Goal: Information Seeking & Learning: Learn about a topic

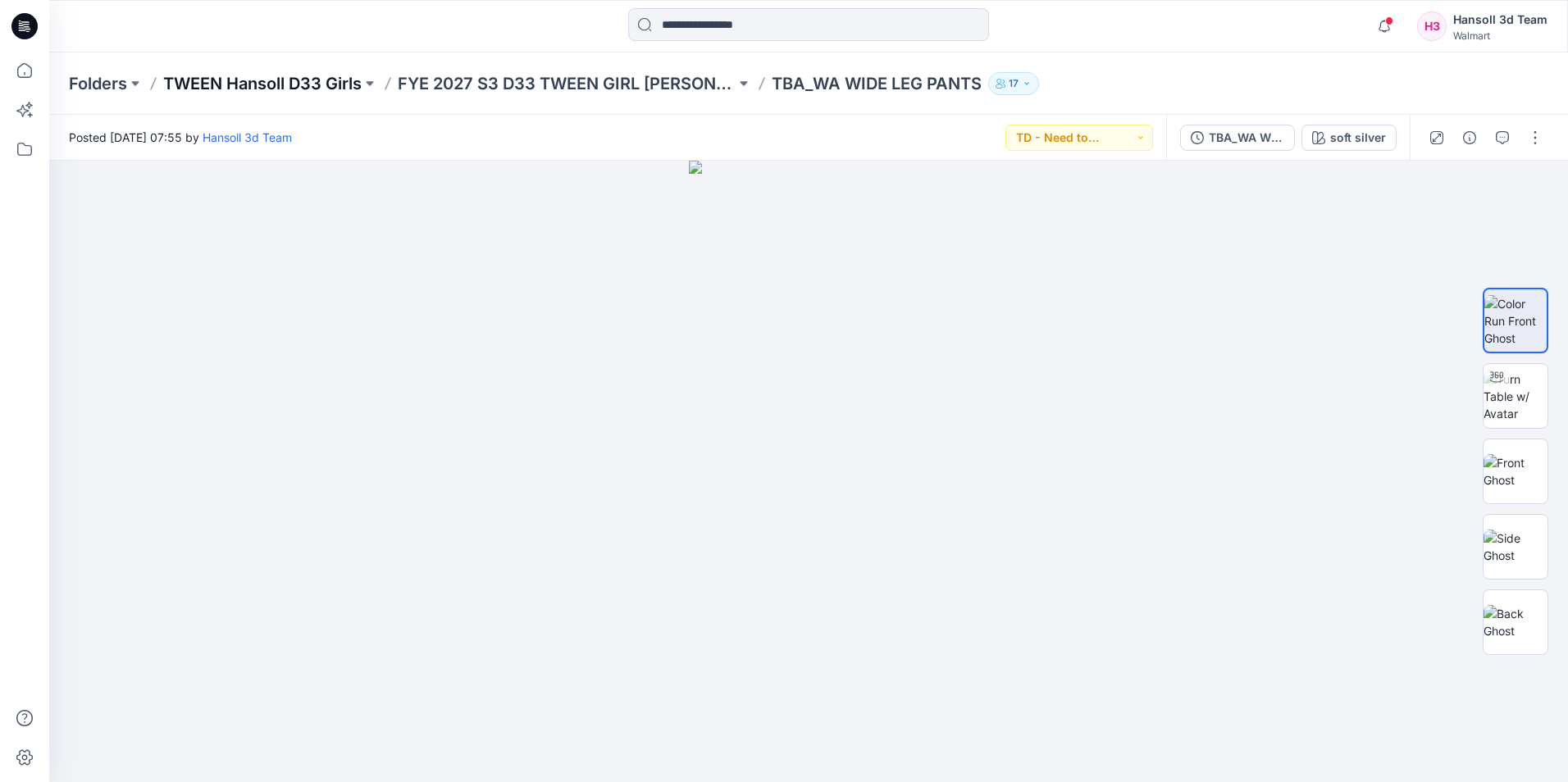
click at [272, 89] on p "TWEEN Hansoll D33 Girls" at bounding box center [263, 83] width 198 height 23
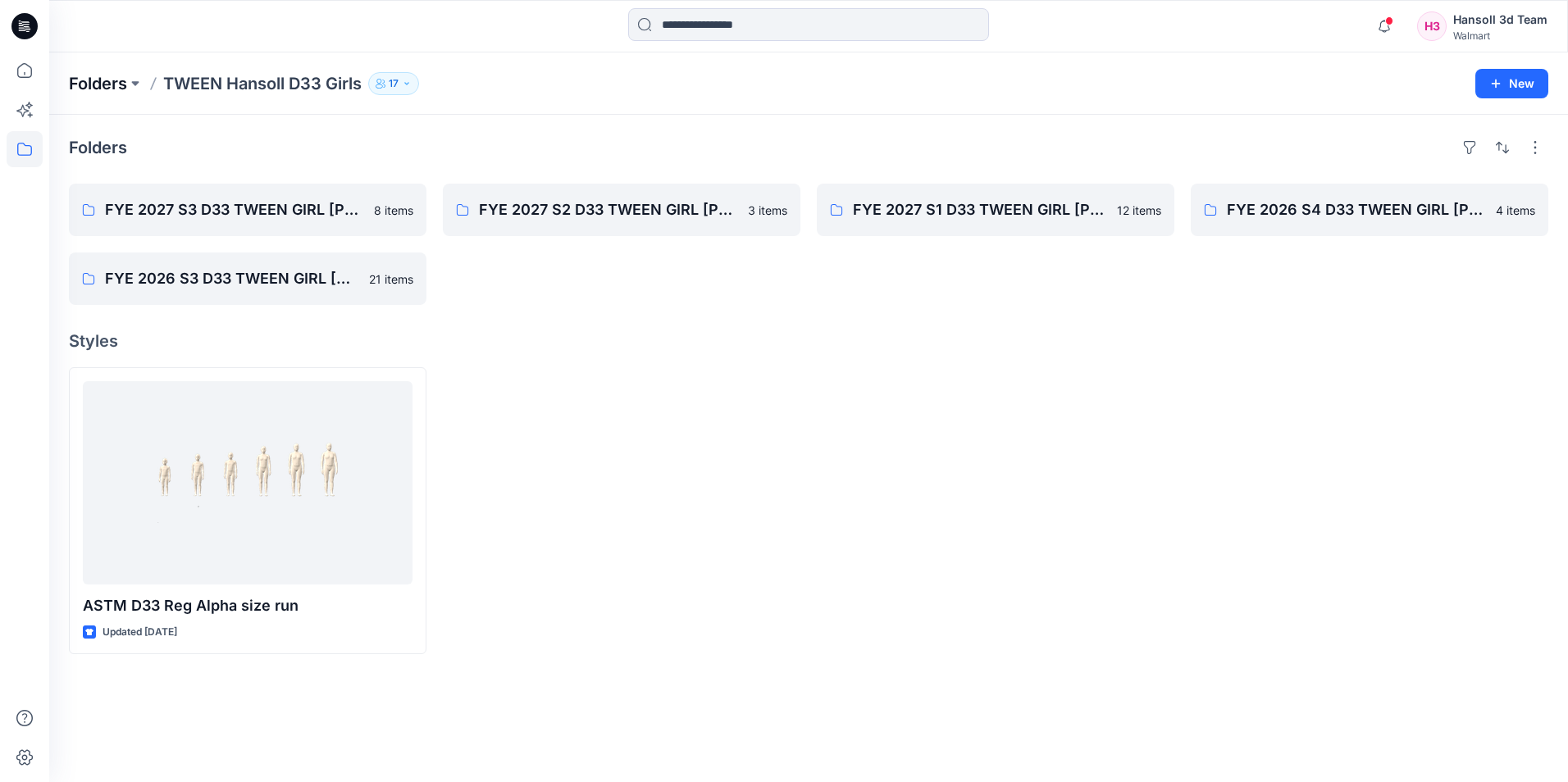
click at [90, 84] on p "Folders" at bounding box center [97, 83] width 59 height 23
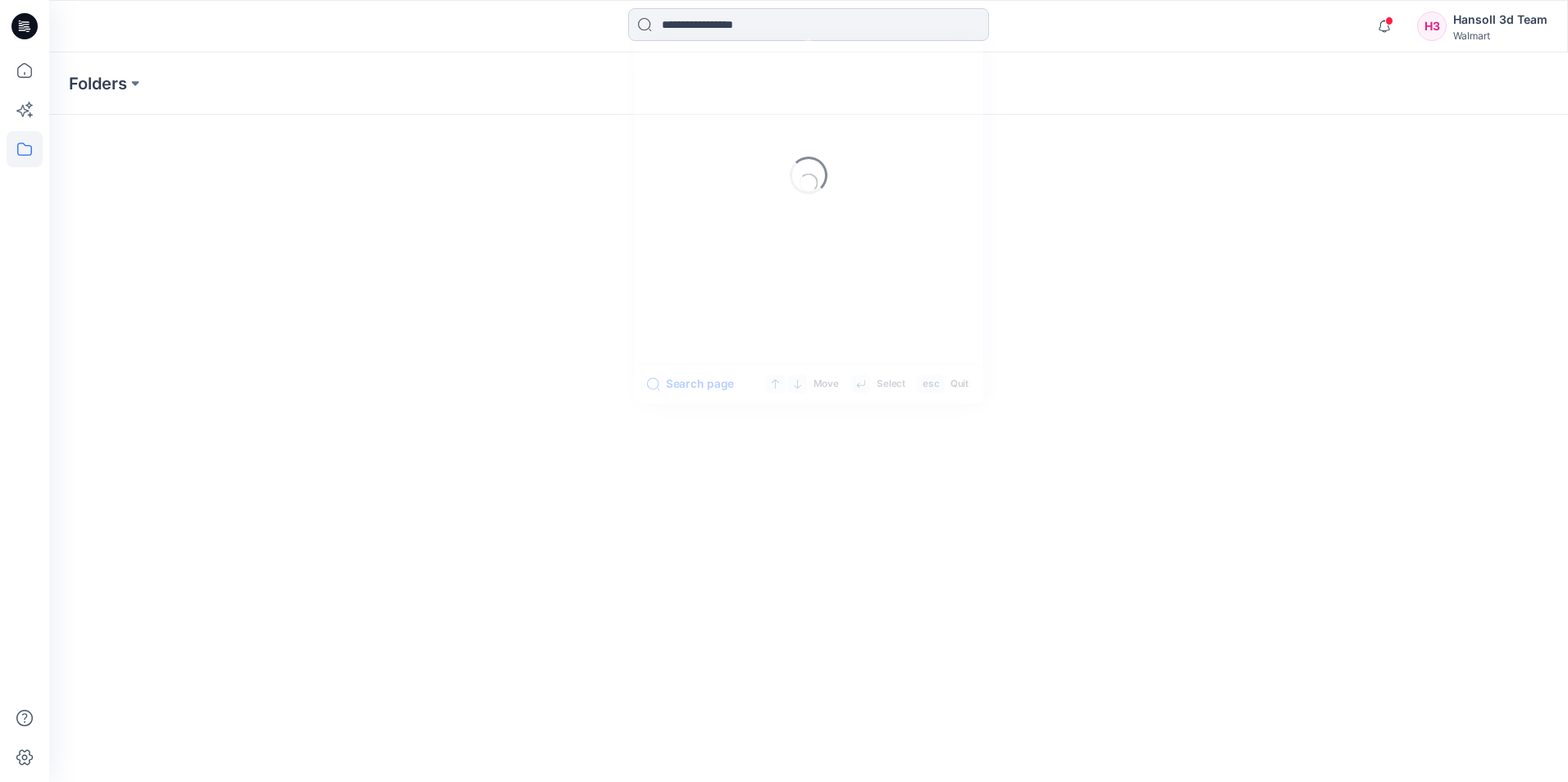
click at [752, 40] on input at bounding box center [808, 25] width 361 height 33
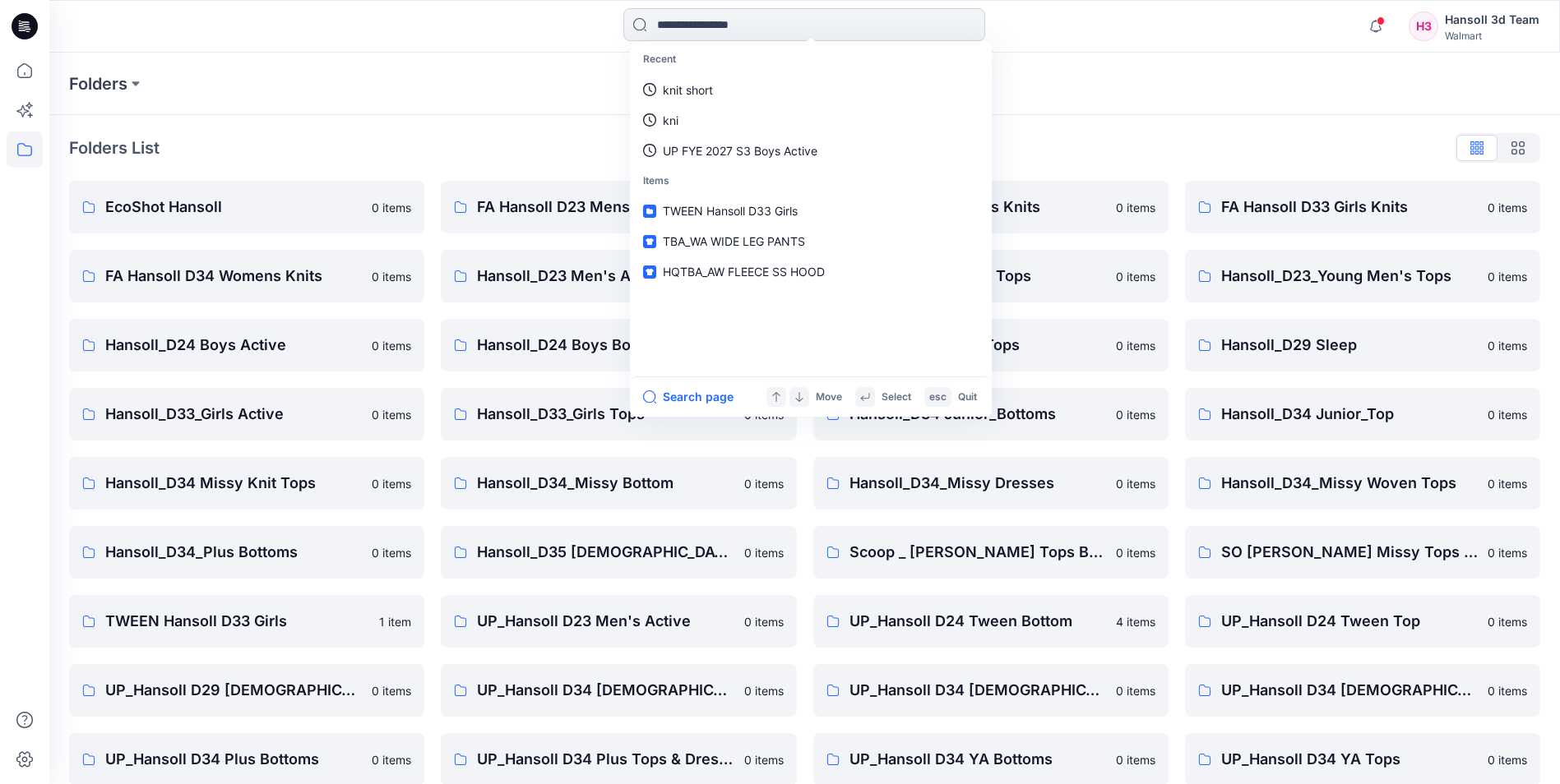
click at [762, 16] on input at bounding box center [804, 25] width 362 height 33
paste input "**********"
type input "**********"
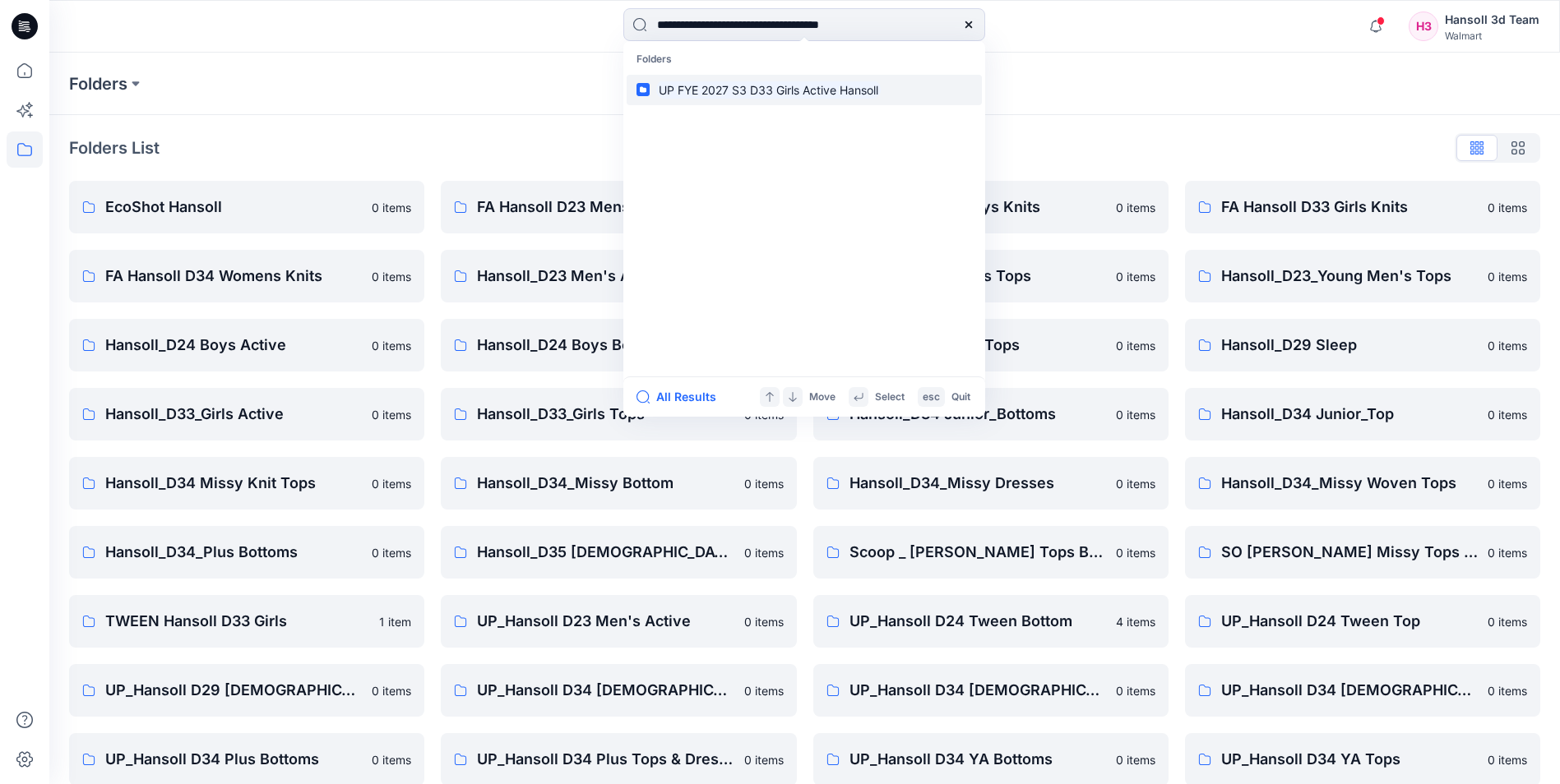
click at [764, 92] on mark "UP FYE 2027 S3 D33 Girls Active Hansoll" at bounding box center [768, 89] width 224 height 19
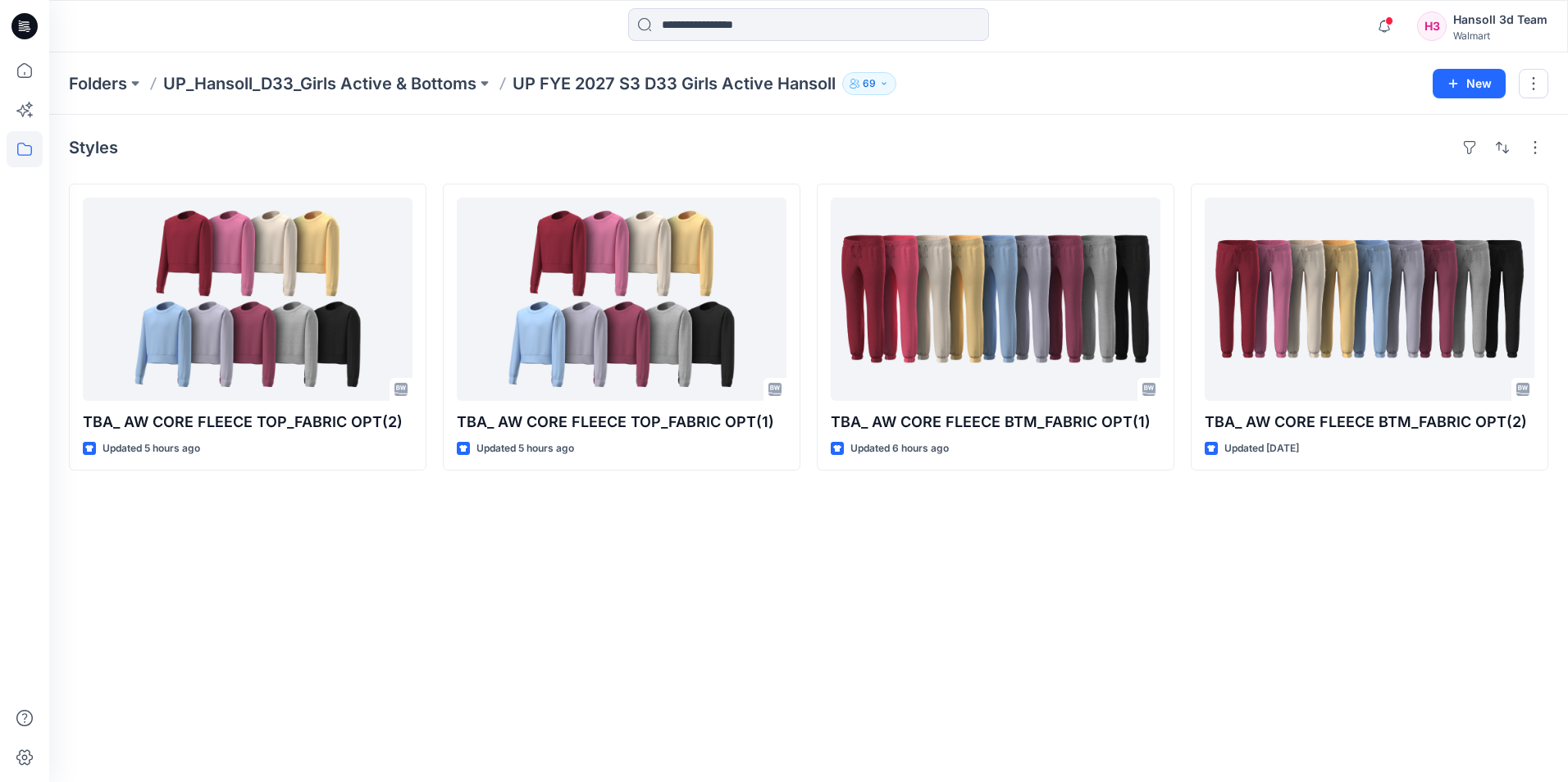
click at [1405, 560] on div "Styles TBA_ AW CORE FLEECE TOP_FABRIC OPT(2) Updated 5 hours ago TBA_ AW CORE F…" at bounding box center [808, 448] width 1518 height 667
click at [1313, 614] on div "Styles TBA_ AW CORE FLEECE TOP_FABRIC OPT(2) Updated 5 hours ago TBA_ AW CORE F…" at bounding box center [808, 448] width 1518 height 667
click at [1189, 623] on div "Styles TBA_ AW CORE FLEECE TOP_FABRIC OPT(2) Updated 5 hours ago TBA_ AW CORE F…" at bounding box center [808, 448] width 1518 height 667
click at [902, 713] on div "Styles TBA_ AW CORE FLEECE TOP_FABRIC OPT(2) Updated 5 hours ago TBA_ AW CORE F…" at bounding box center [808, 448] width 1518 height 667
click at [684, 521] on div "Styles TBA_ AW CORE FLEECE TOP_FABRIC OPT(2) Updated 5 hours ago TBA_ AW CORE F…" at bounding box center [808, 448] width 1518 height 667
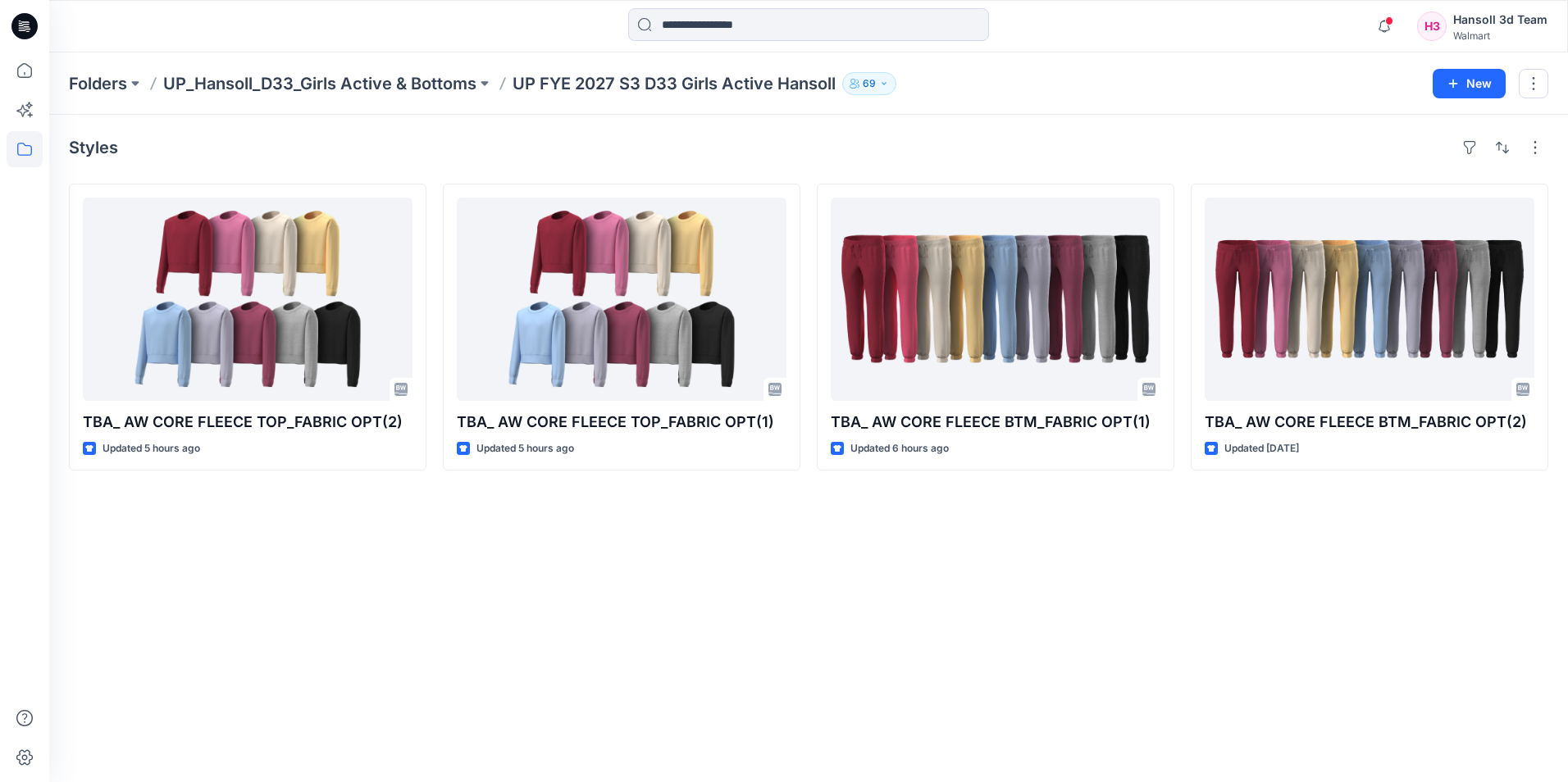
click at [1049, 668] on div "Styles TBA_ AW CORE FLEECE TOP_FABRIC OPT(2) Updated 5 hours ago TBA_ AW CORE F…" at bounding box center [808, 448] width 1518 height 667
click at [1567, 606] on html "Notifications Your style HQTBA_AW FLEECE SS HOOD has been updated with HQTBA_AD…" at bounding box center [784, 391] width 1568 height 782
click at [554, 660] on div "Styles TBA_ AW CORE FLEECE TOP_FABRIC OPT(2) Updated 5 hours ago TBA_ AW CORE F…" at bounding box center [808, 448] width 1518 height 667
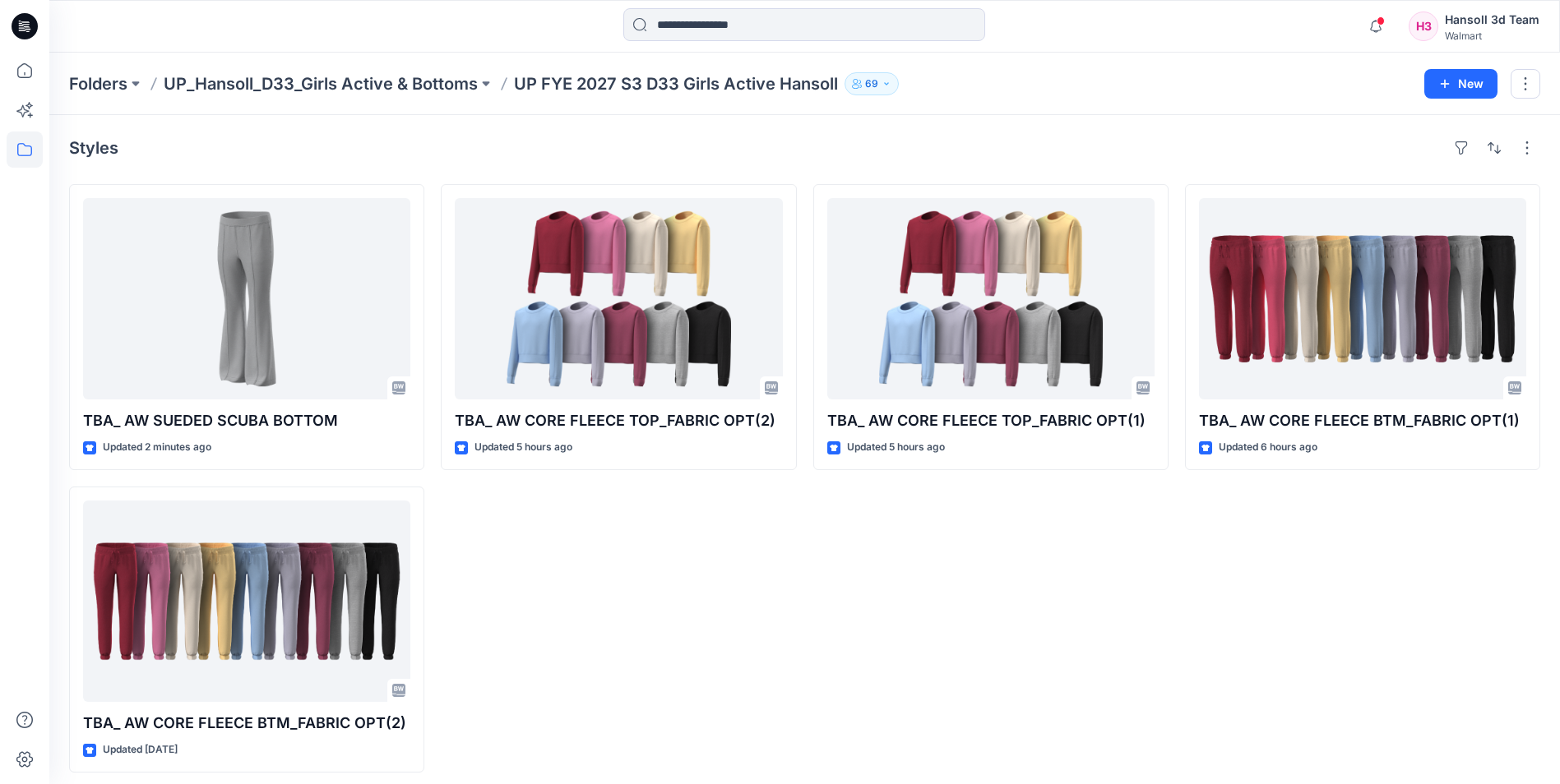
click at [706, 623] on div "TBA_ AW CORE FLEECE TOP_FABRIC OPT(2) Updated 5 hours ago" at bounding box center [618, 478] width 355 height 589
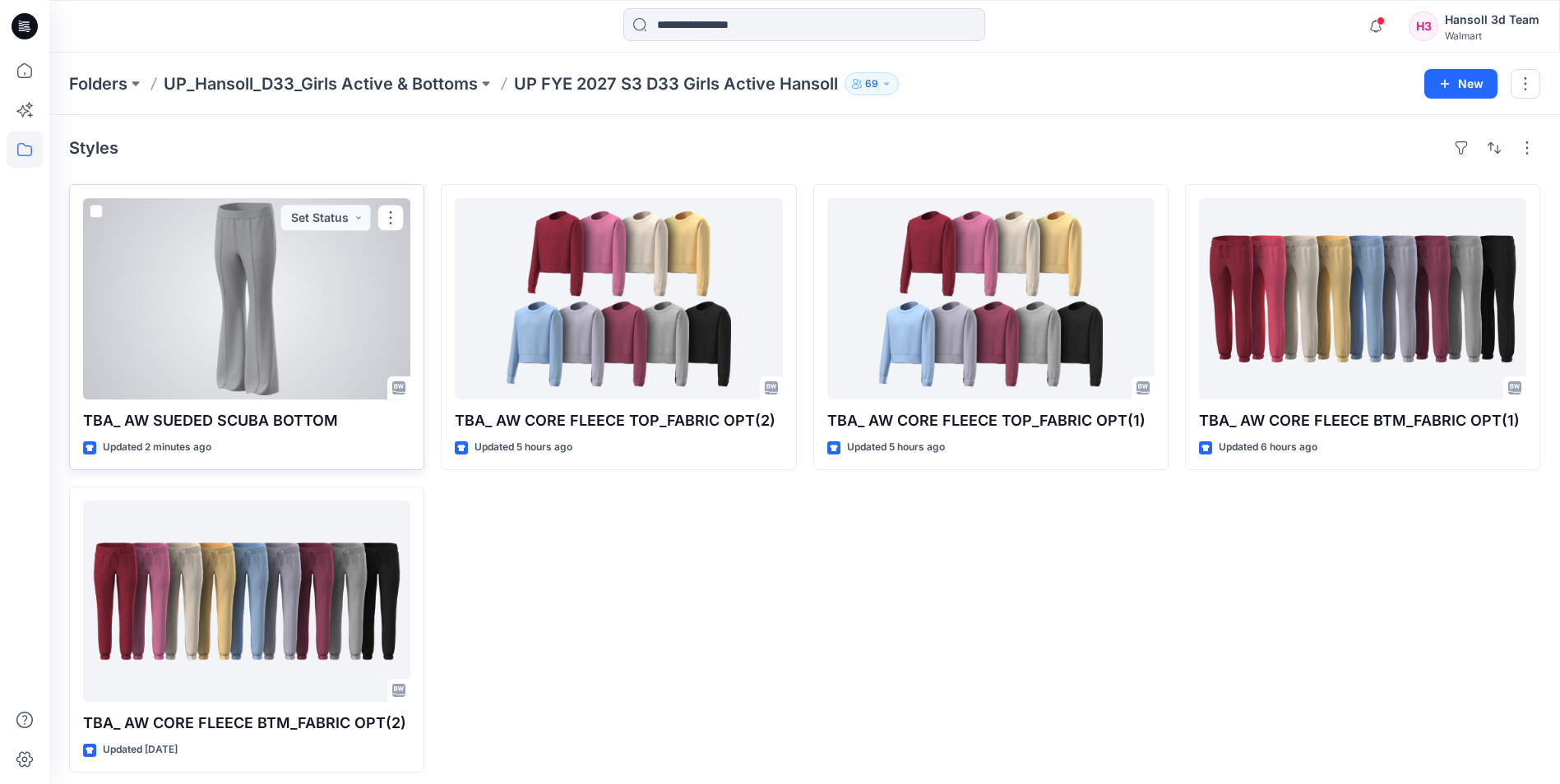
click at [229, 343] on div at bounding box center [246, 298] width 327 height 201
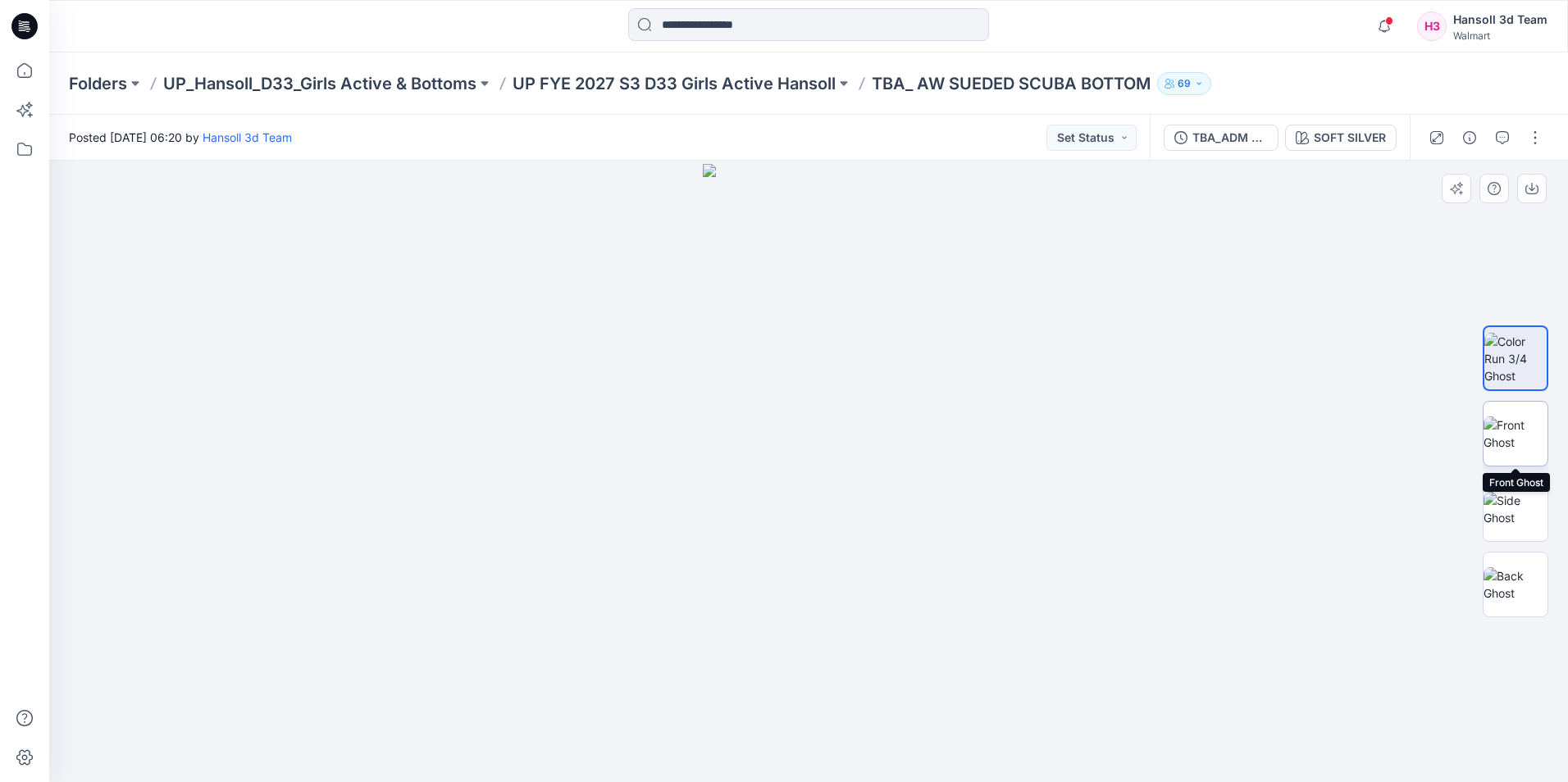
click at [1531, 448] on img at bounding box center [1514, 434] width 64 height 35
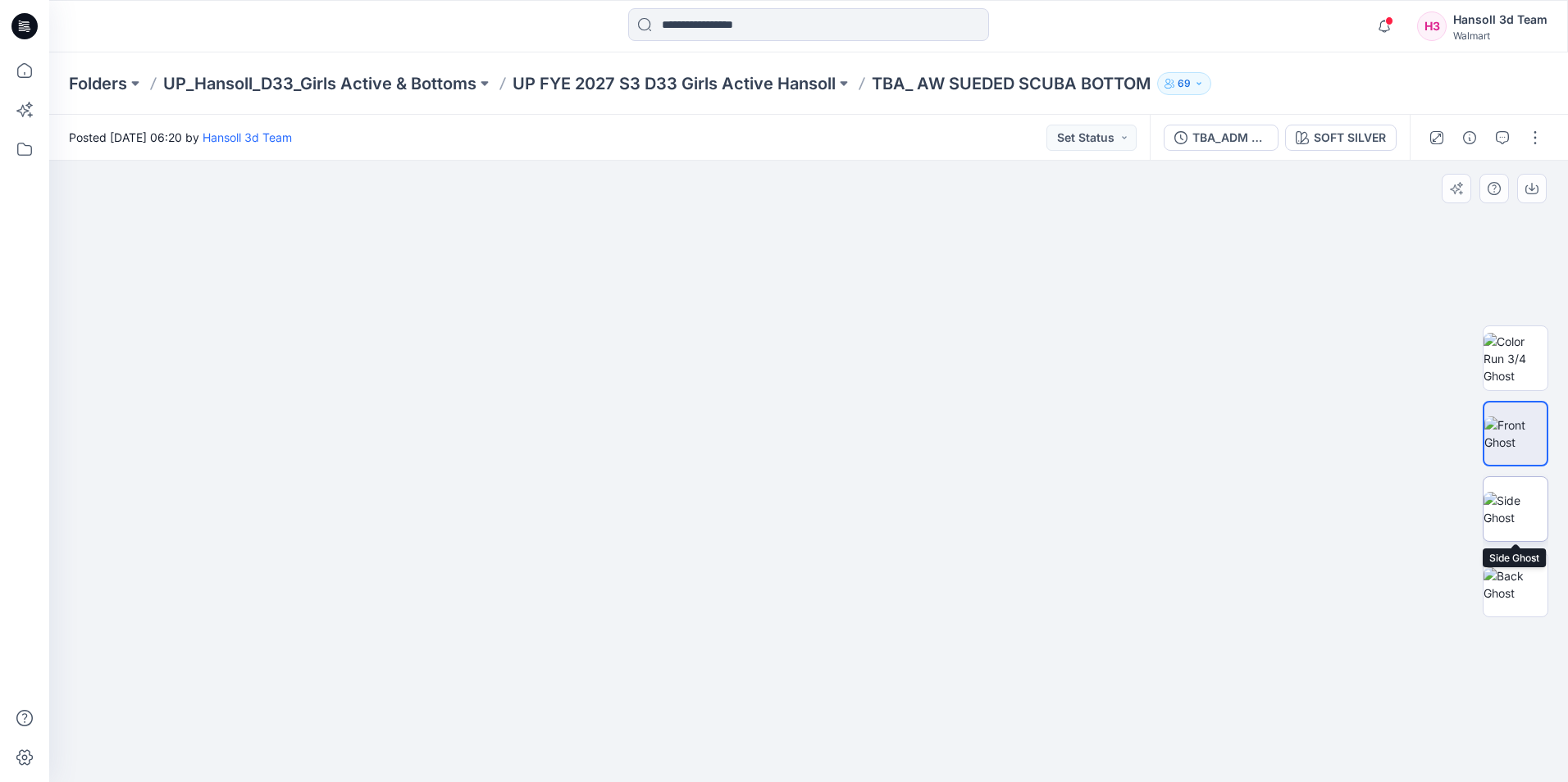
click at [1512, 518] on img at bounding box center [1514, 509] width 64 height 35
click at [1514, 451] on img at bounding box center [1514, 434] width 64 height 35
click at [1519, 587] on img at bounding box center [1514, 585] width 64 height 35
click at [1513, 359] on img at bounding box center [1514, 358] width 64 height 52
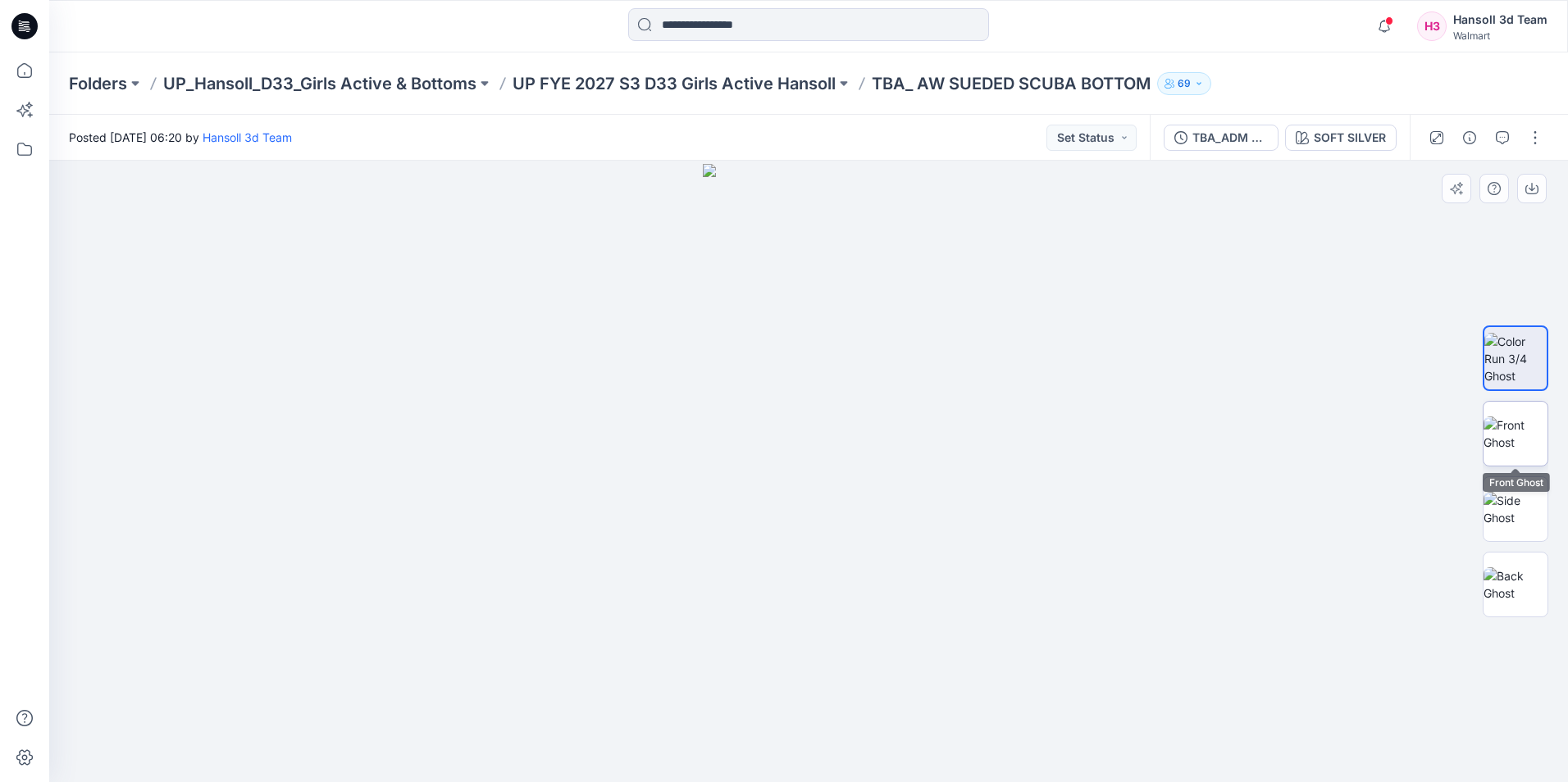
click at [1524, 442] on img at bounding box center [1514, 434] width 64 height 35
click at [1518, 501] on img at bounding box center [1514, 509] width 64 height 35
click at [1520, 546] on div at bounding box center [1514, 472] width 65 height 410
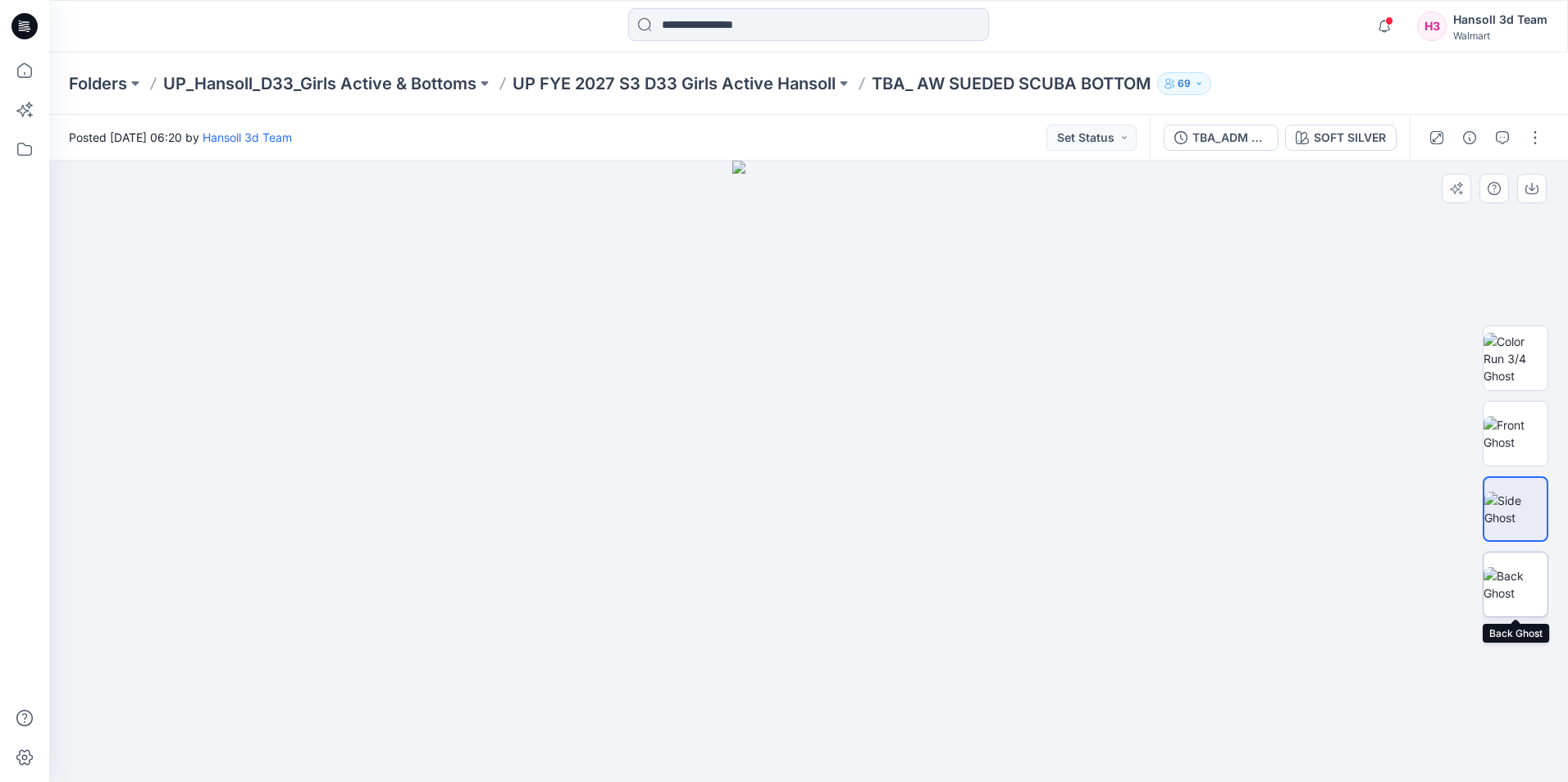
click at [1528, 567] on img at bounding box center [1514, 585] width 64 height 35
click at [1523, 364] on img at bounding box center [1514, 358] width 64 height 52
click at [1503, 435] on img at bounding box center [1514, 434] width 64 height 35
click at [1523, 498] on img at bounding box center [1514, 509] width 64 height 35
click at [1527, 527] on img at bounding box center [1514, 509] width 62 height 35
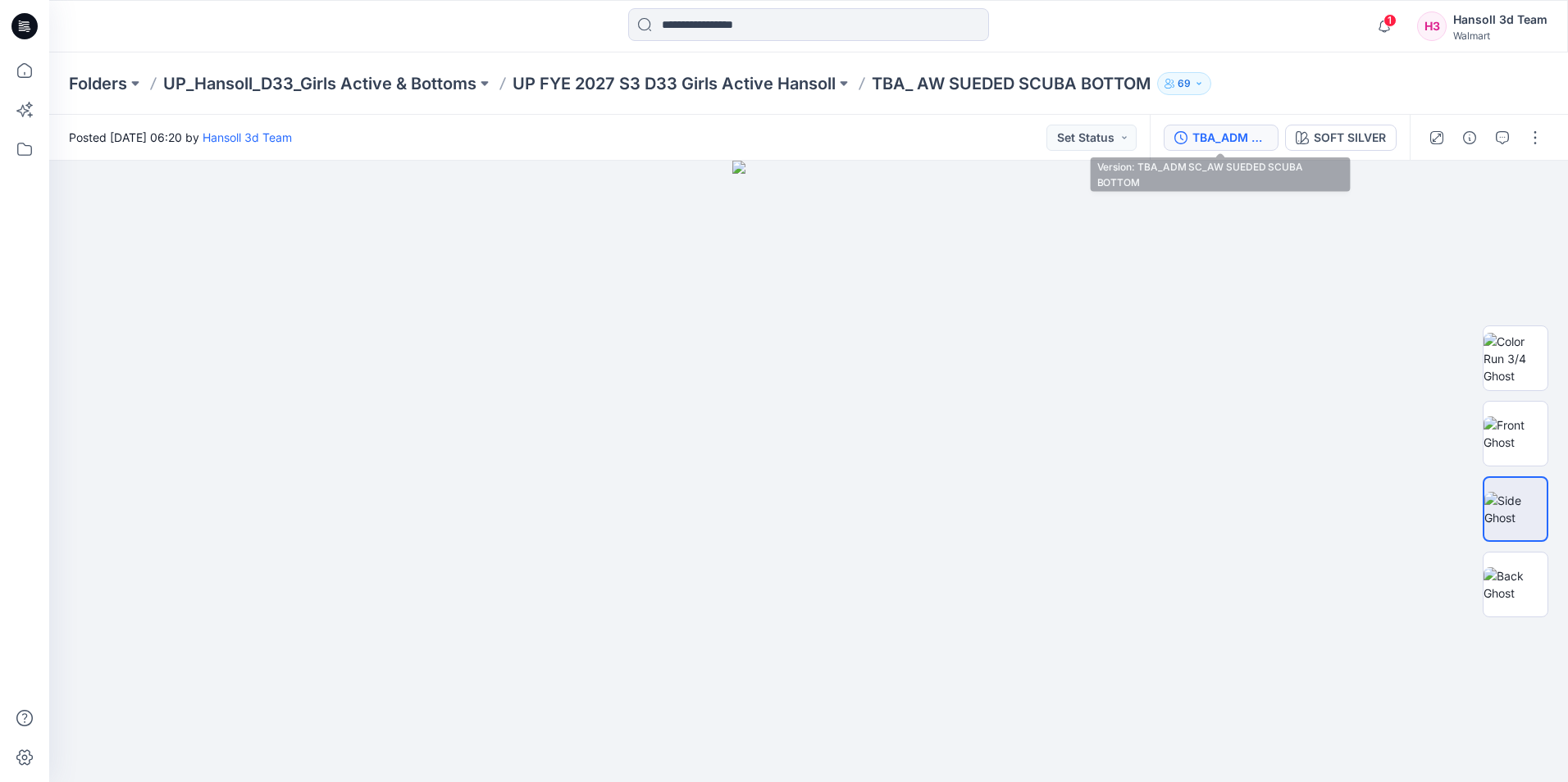
click at [1202, 138] on div "TBA_ADM SC_AW SUEDED SCUBA BOTTOM" at bounding box center [1229, 138] width 75 height 18
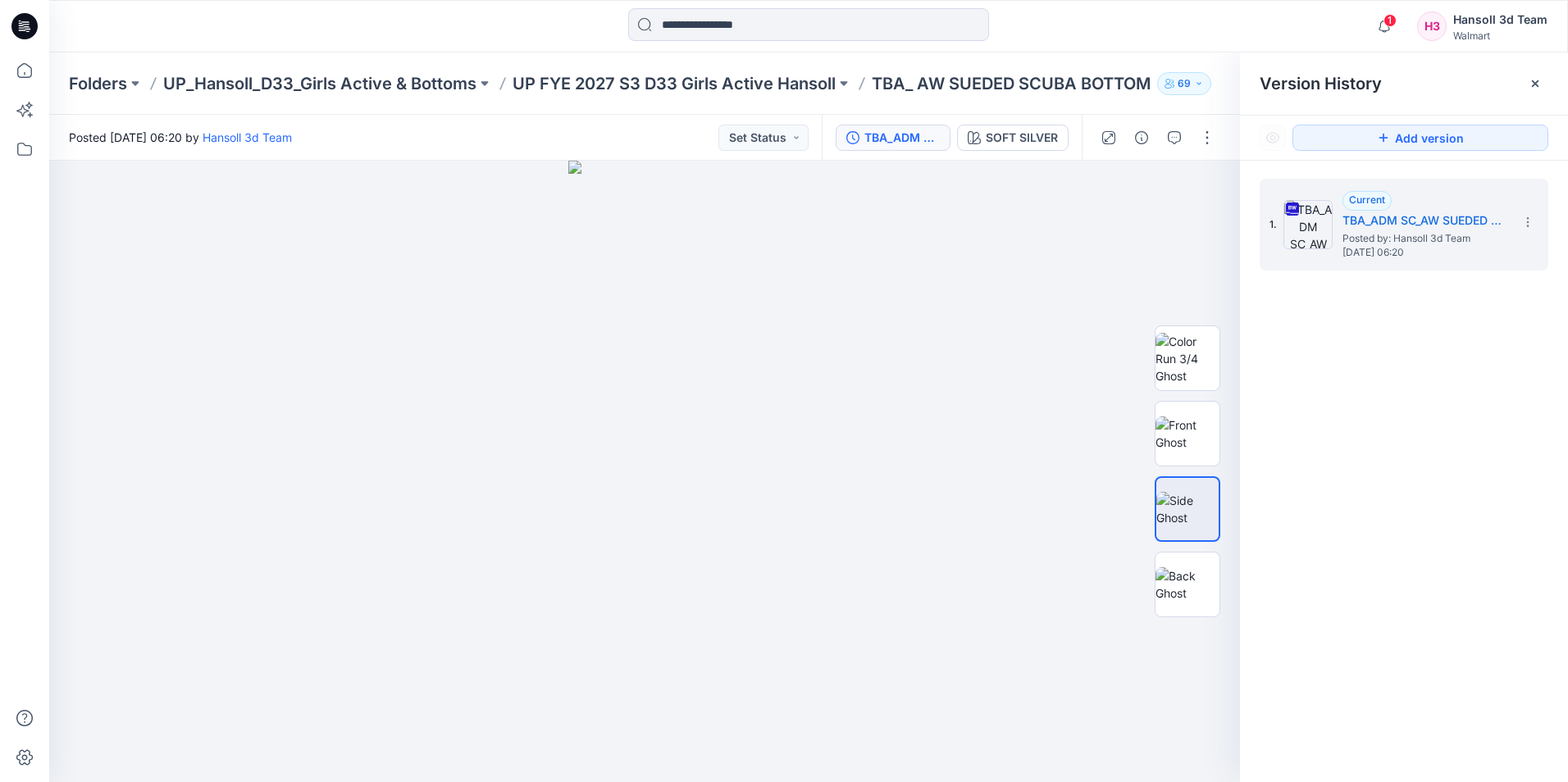
click at [1352, 606] on div "1. Current TBA_ADM SC_AW SUEDED SCUBA BOTTOM Posted by: Hansoll 3d Team Thursda…" at bounding box center [1403, 484] width 328 height 646
click at [1457, 353] on div "1. Current TBA_ADM SC_AW SUEDED SCUBA BOTTOM Posted by: Hansoll 3d Team Thursda…" at bounding box center [1403, 484] width 328 height 646
click at [918, 149] on button "TBA_ADM SC_AW SUEDED SCUBA BOTTOM" at bounding box center [893, 138] width 115 height 26
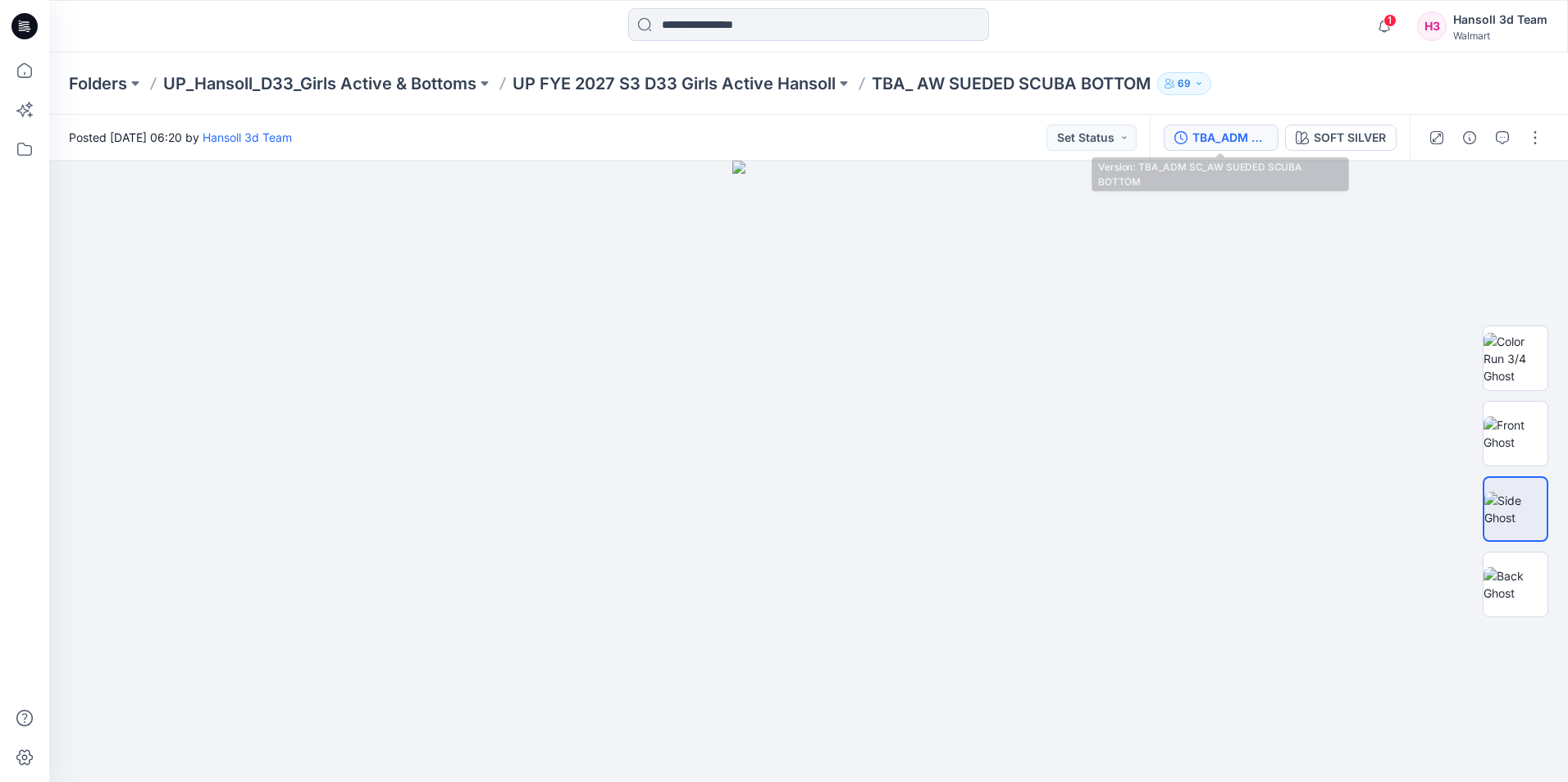
click at [1239, 138] on div "TBA_ADM SC_AW SUEDED SCUBA BOTTOM" at bounding box center [1229, 138] width 75 height 18
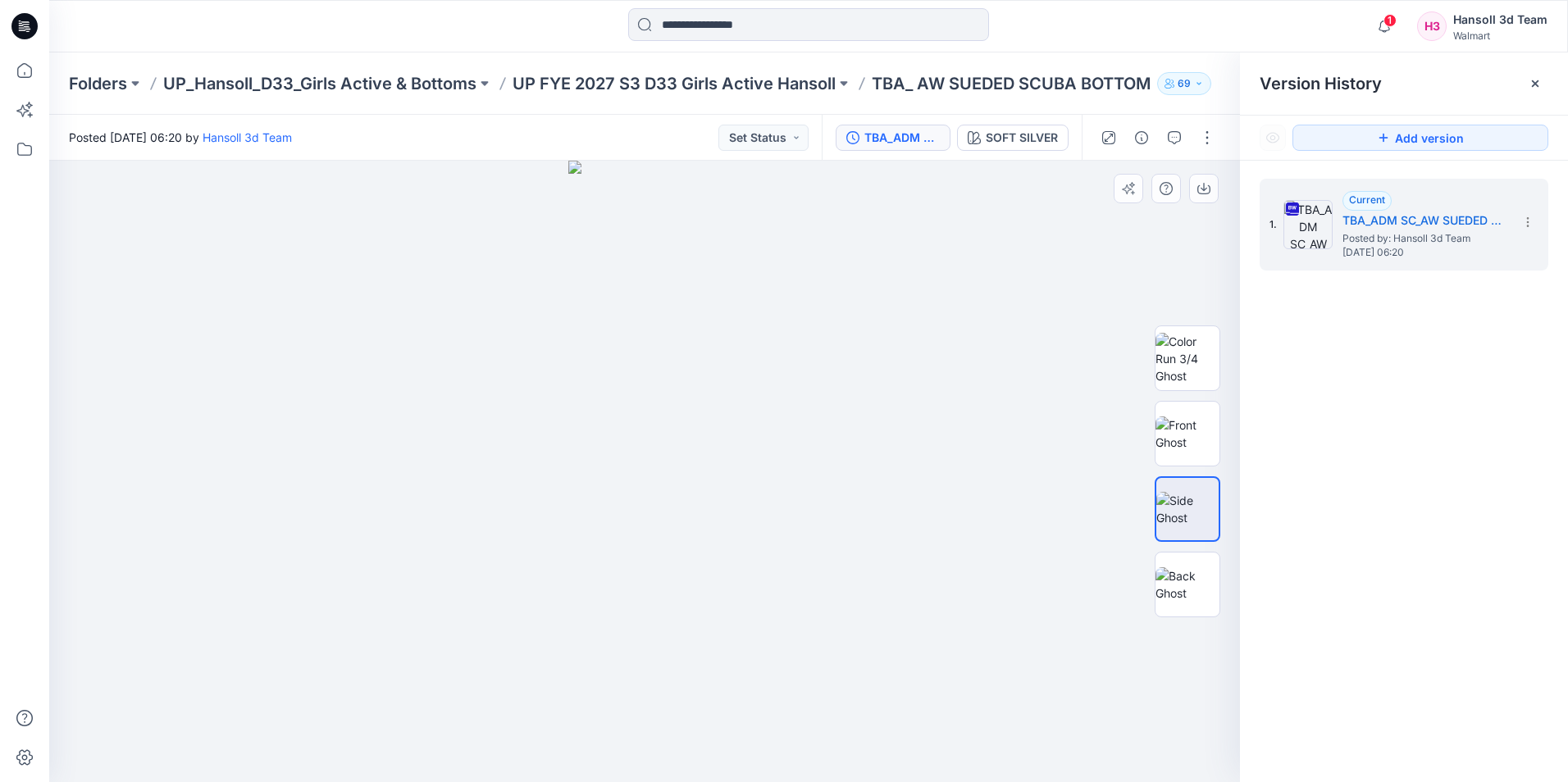
click at [938, 331] on div at bounding box center [645, 472] width 1191 height 622
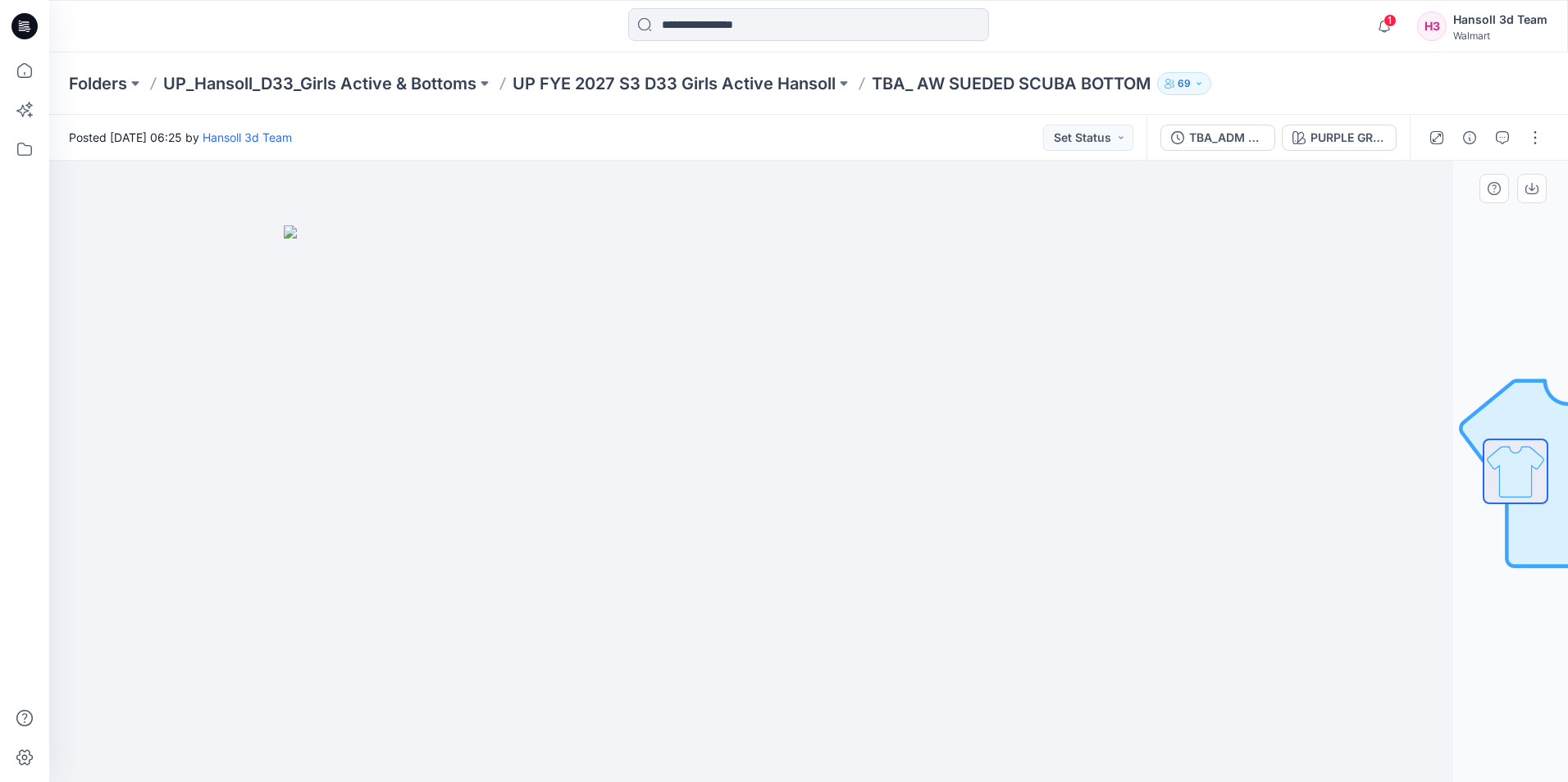
click at [807, 413] on img at bounding box center [694, 504] width 820 height 557
click at [675, 94] on p "UP FYE 2027 S3 D33 Girls Active Hansoll" at bounding box center [674, 83] width 323 height 23
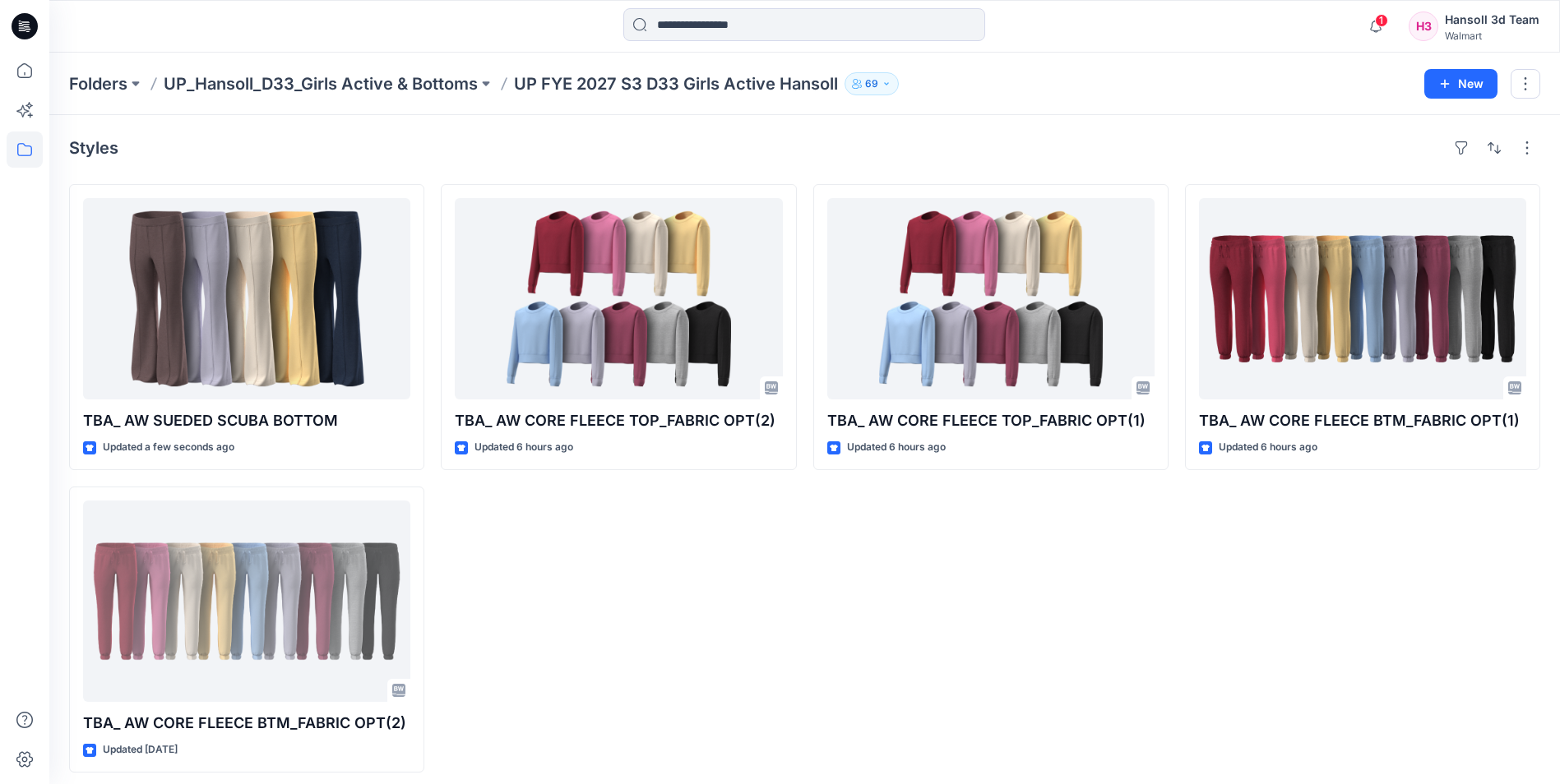
click at [601, 606] on div "TBA_ AW CORE FLEECE TOP_FABRIC OPT(2) Updated 6 hours ago" at bounding box center [618, 478] width 355 height 589
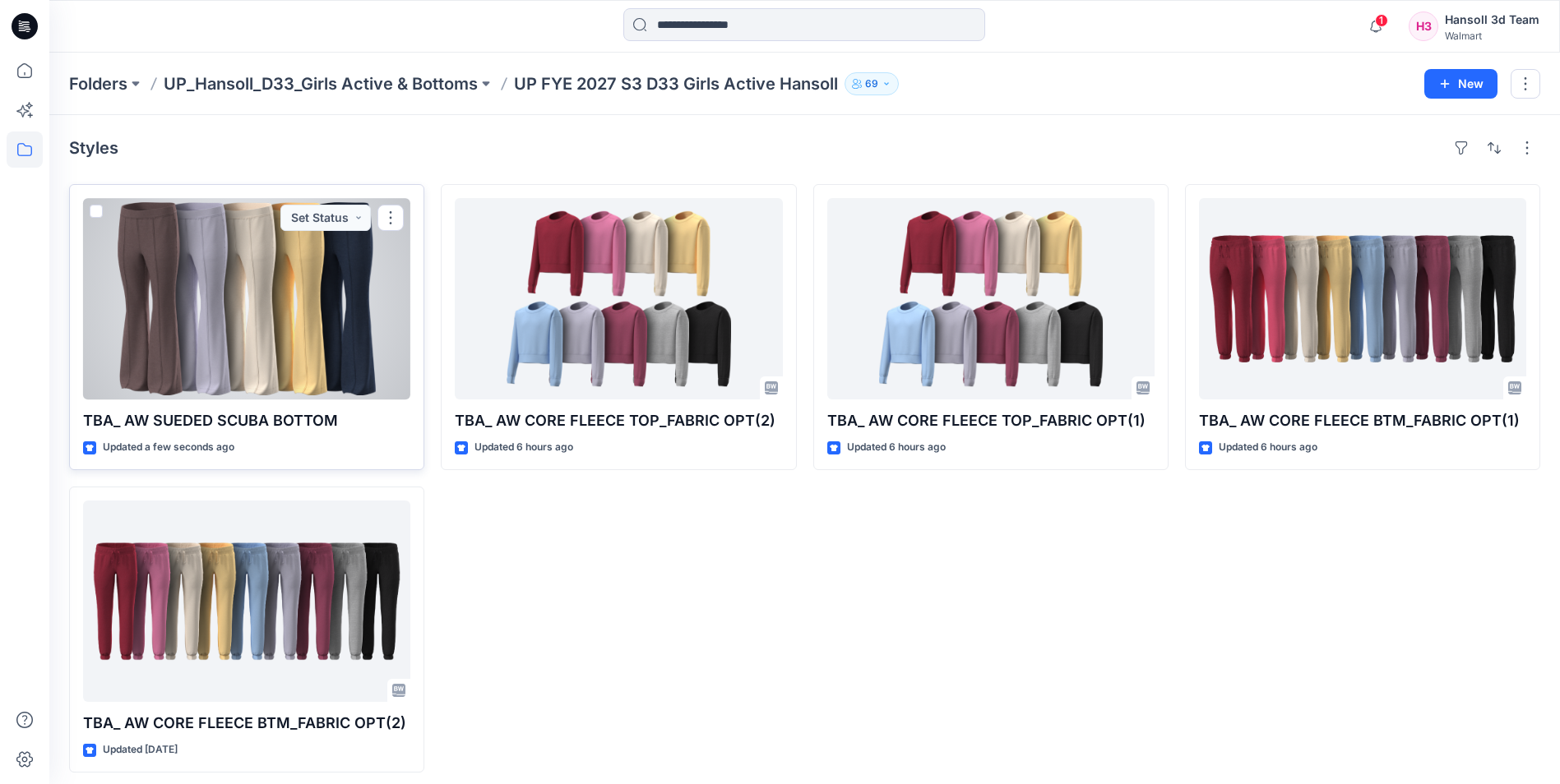
click at [296, 324] on div at bounding box center [246, 298] width 327 height 201
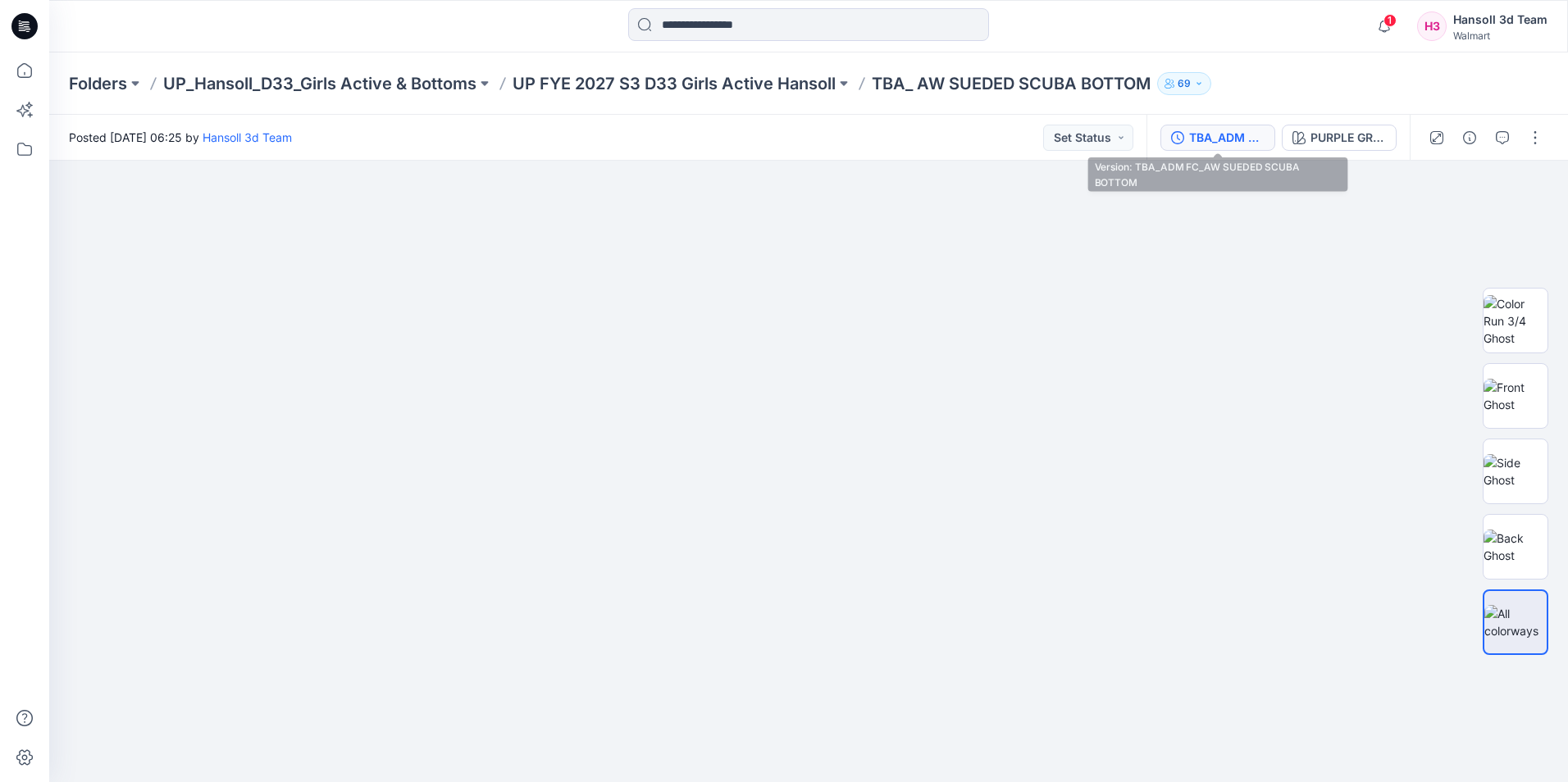
click at [1212, 134] on div "TBA_ADM FC_AW SUEDED SCUBA BOTTOM" at bounding box center [1226, 138] width 75 height 18
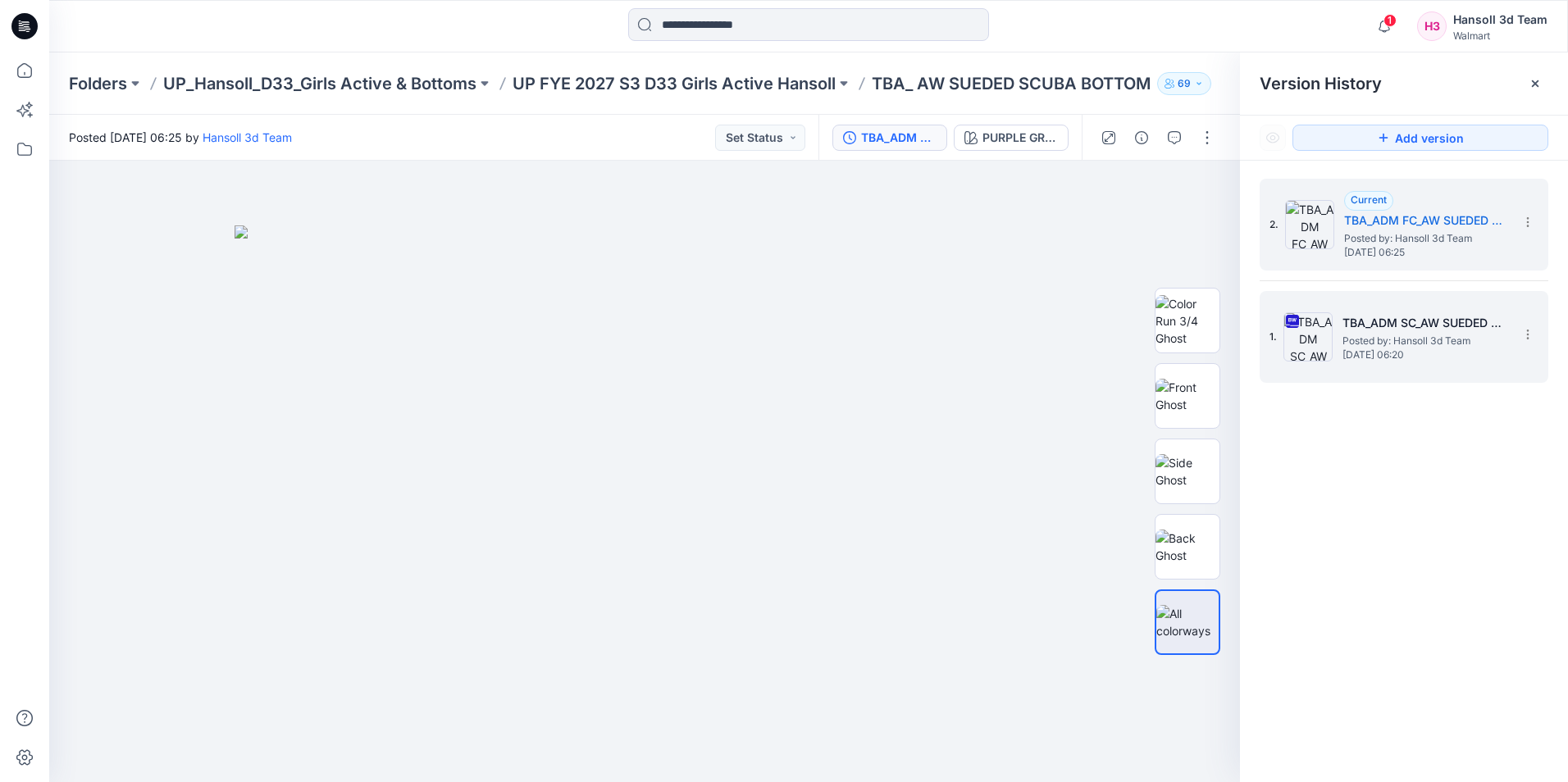
click at [1411, 344] on span "Posted by: Hansoll 3d Team" at bounding box center [1424, 341] width 164 height 17
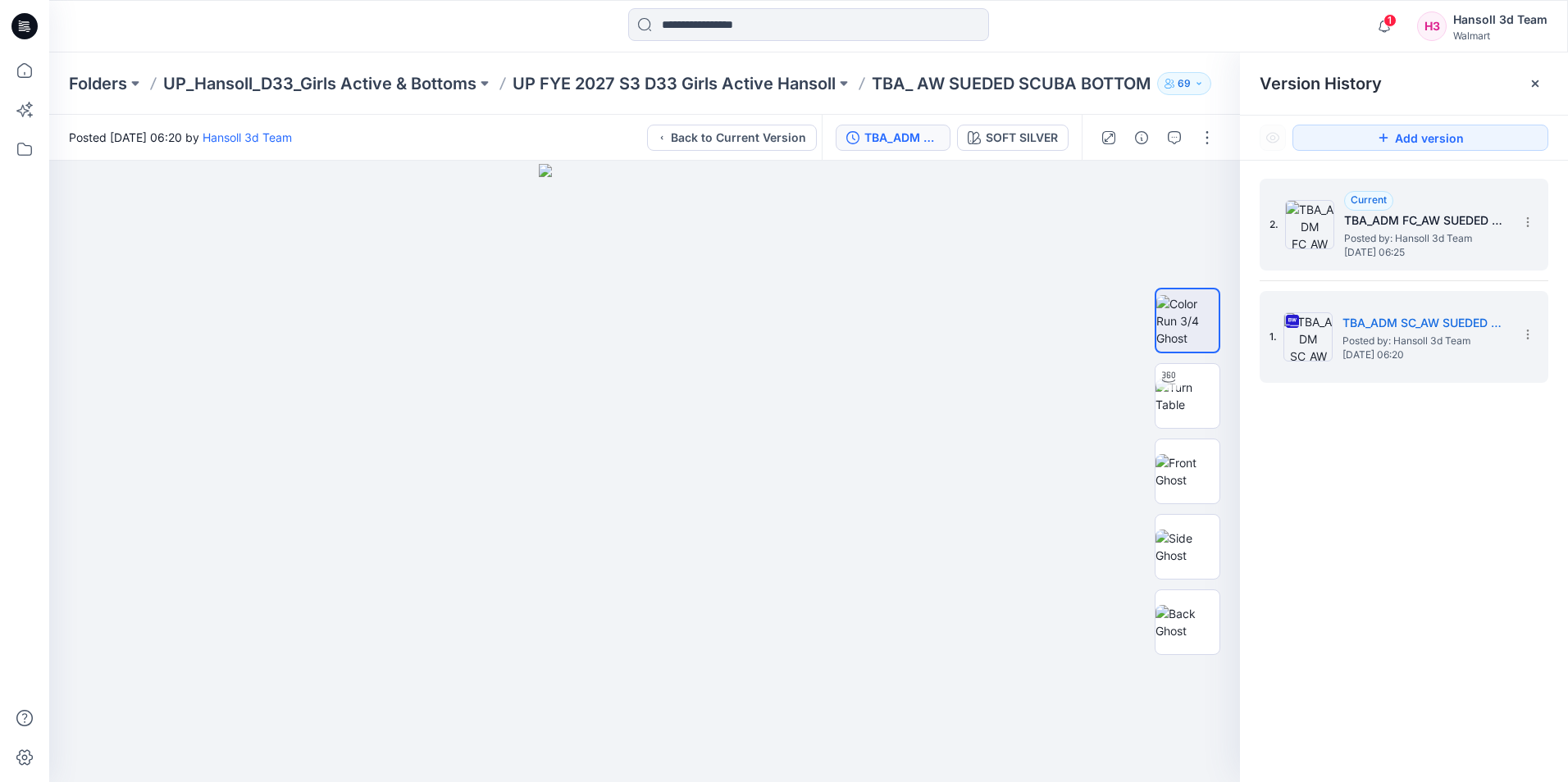
click at [1414, 245] on span "Posted by: Hansoll 3d Team" at bounding box center [1426, 239] width 164 height 17
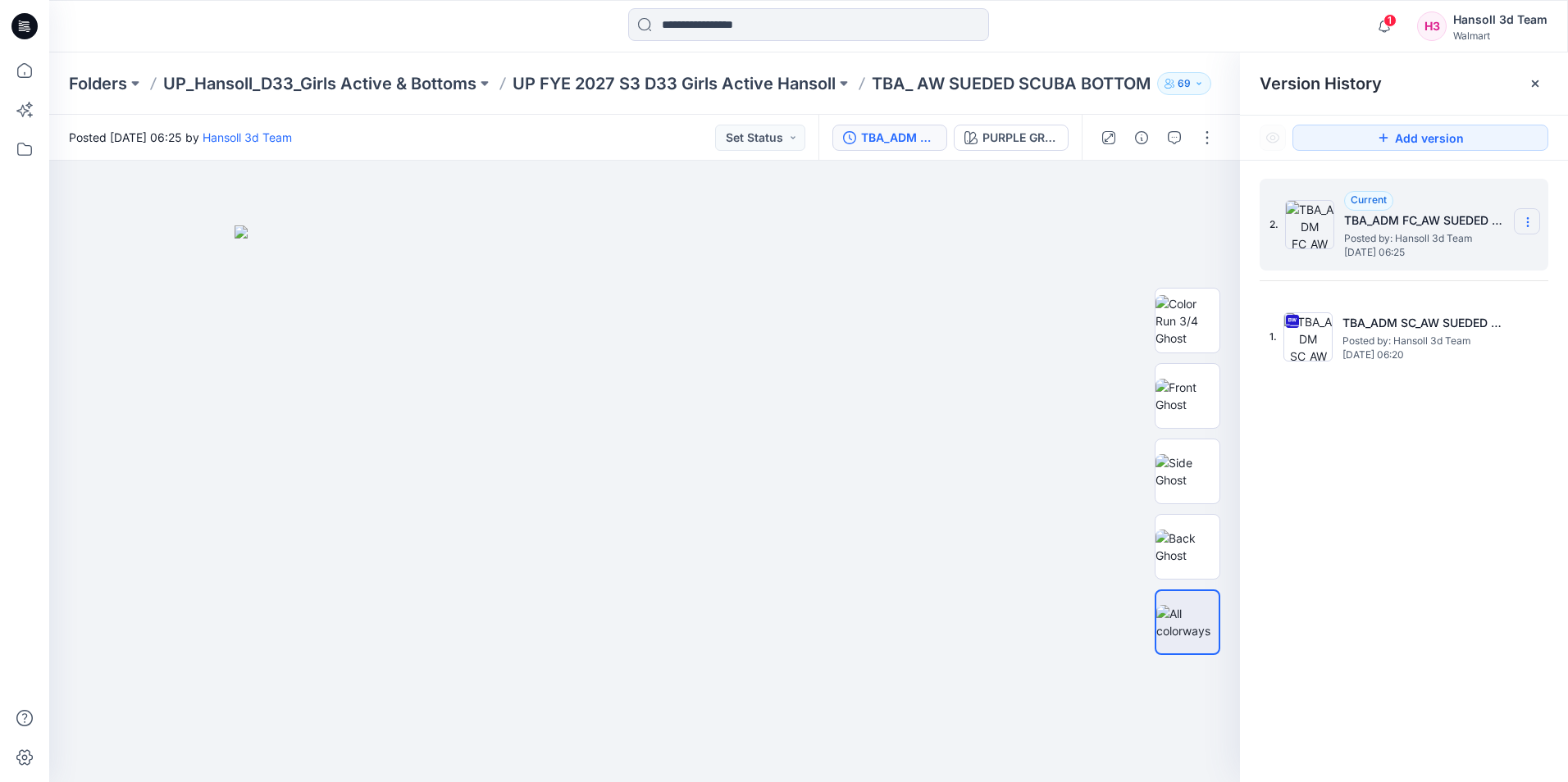
click at [1537, 225] on section at bounding box center [1527, 221] width 26 height 26
click at [1523, 224] on icon at bounding box center [1528, 222] width 13 height 13
click at [1395, 751] on div "2. Current TBA_ADM FC_AW SUEDED SCUBA BOTTOM Posted by: Hansoll 3d Team Thursda…" at bounding box center [1403, 484] width 328 height 646
click at [741, 75] on p "UP FYE 2027 S3 D33 Girls Active Hansoll" at bounding box center [674, 83] width 323 height 23
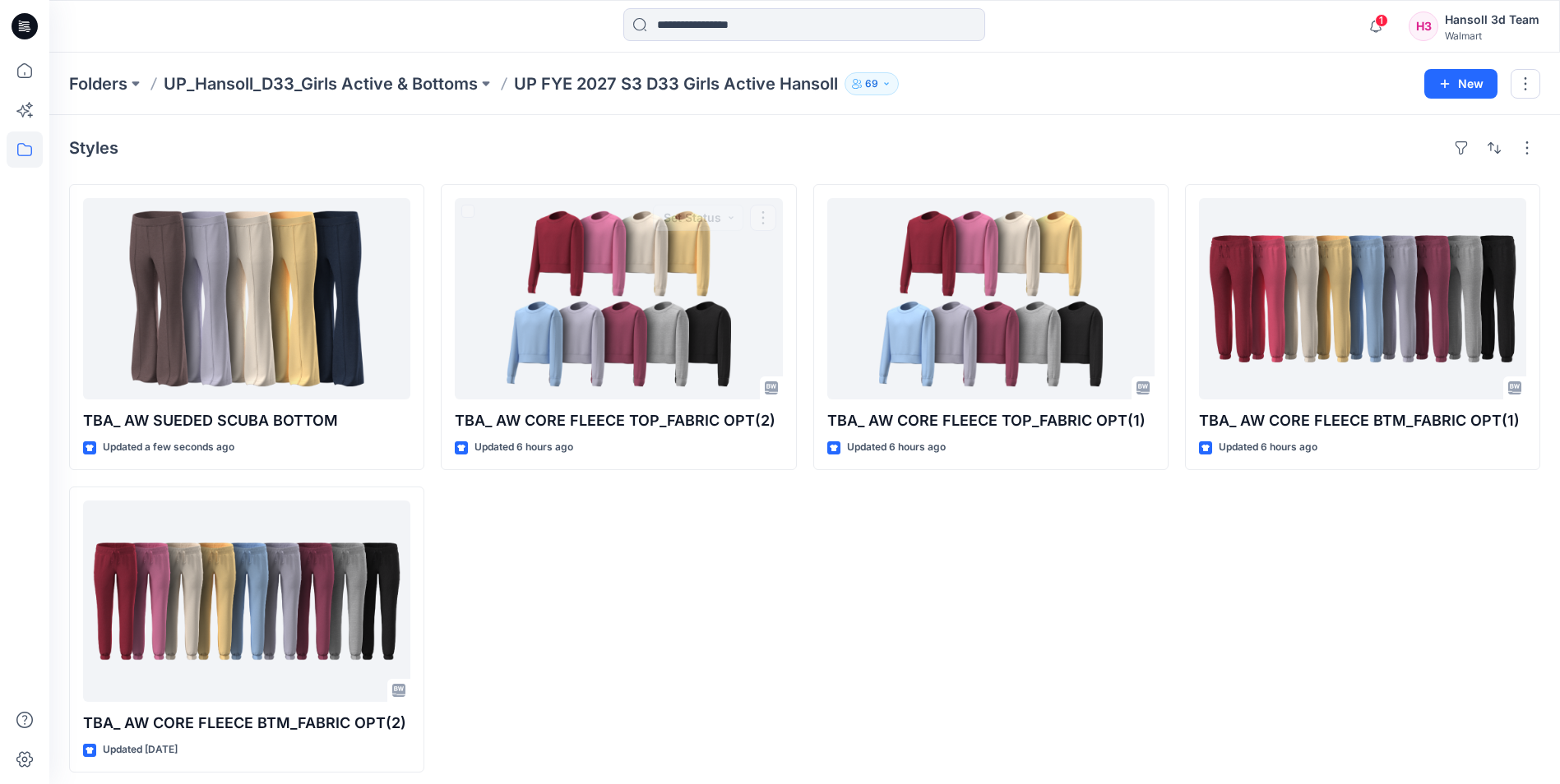
click at [549, 563] on div "TBA_ AW CORE FLEECE TOP_FABRIC OPT(2) Updated 6 hours ago Set Status" at bounding box center [618, 478] width 355 height 589
drag, startPoint x: 734, startPoint y: 629, endPoint x: 591, endPoint y: 507, distance: 188.0
click at [734, 629] on div "TBA_ AW CORE FLEECE TOP_FABRIC OPT(2) Updated 6 hours ago" at bounding box center [618, 478] width 355 height 589
click at [764, 608] on div "TBA_ AW CORE FLEECE TOP_FABRIC OPT(2) Updated 6 hours ago" at bounding box center [618, 478] width 355 height 589
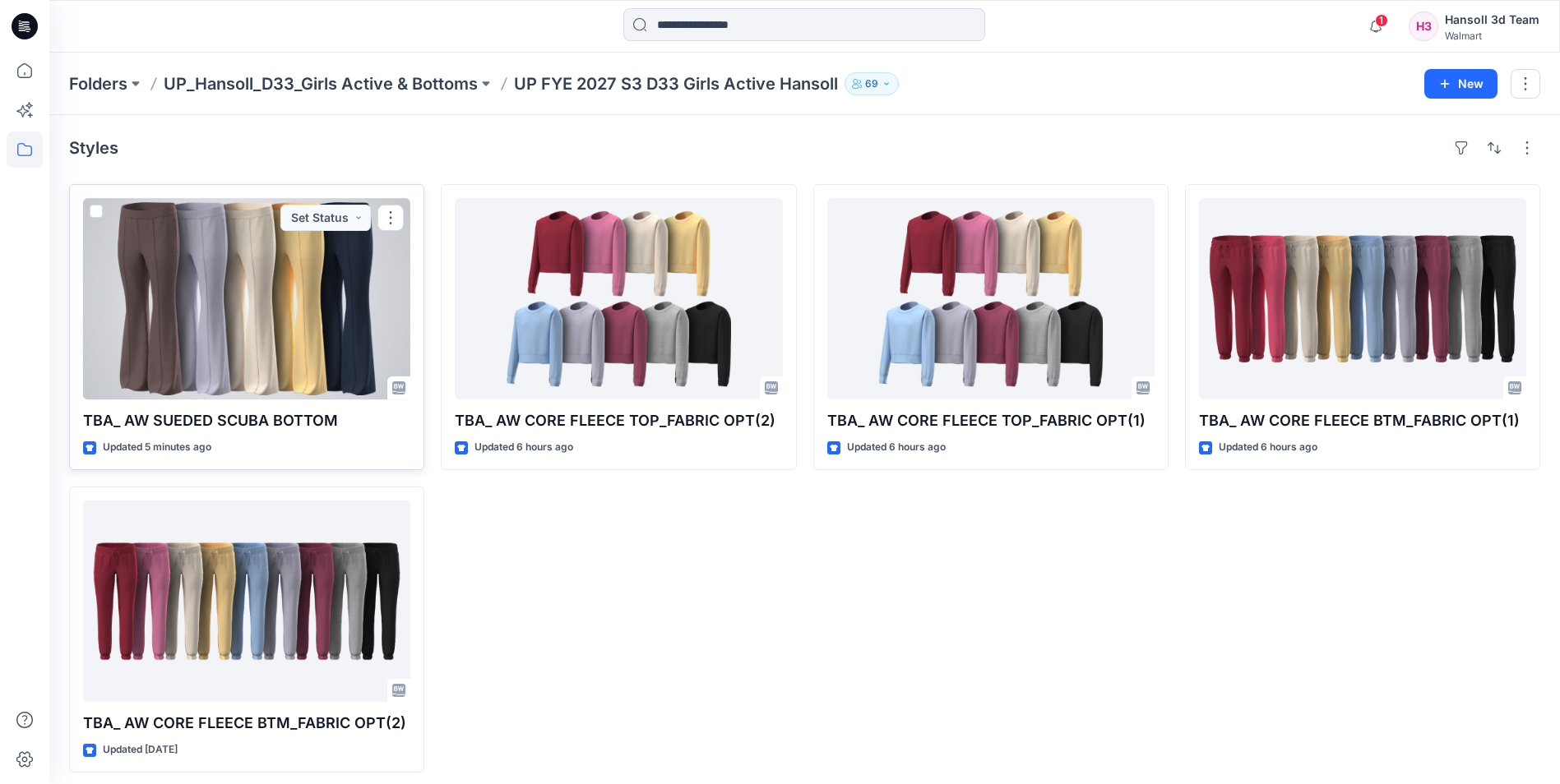
click at [267, 330] on div at bounding box center [246, 298] width 327 height 201
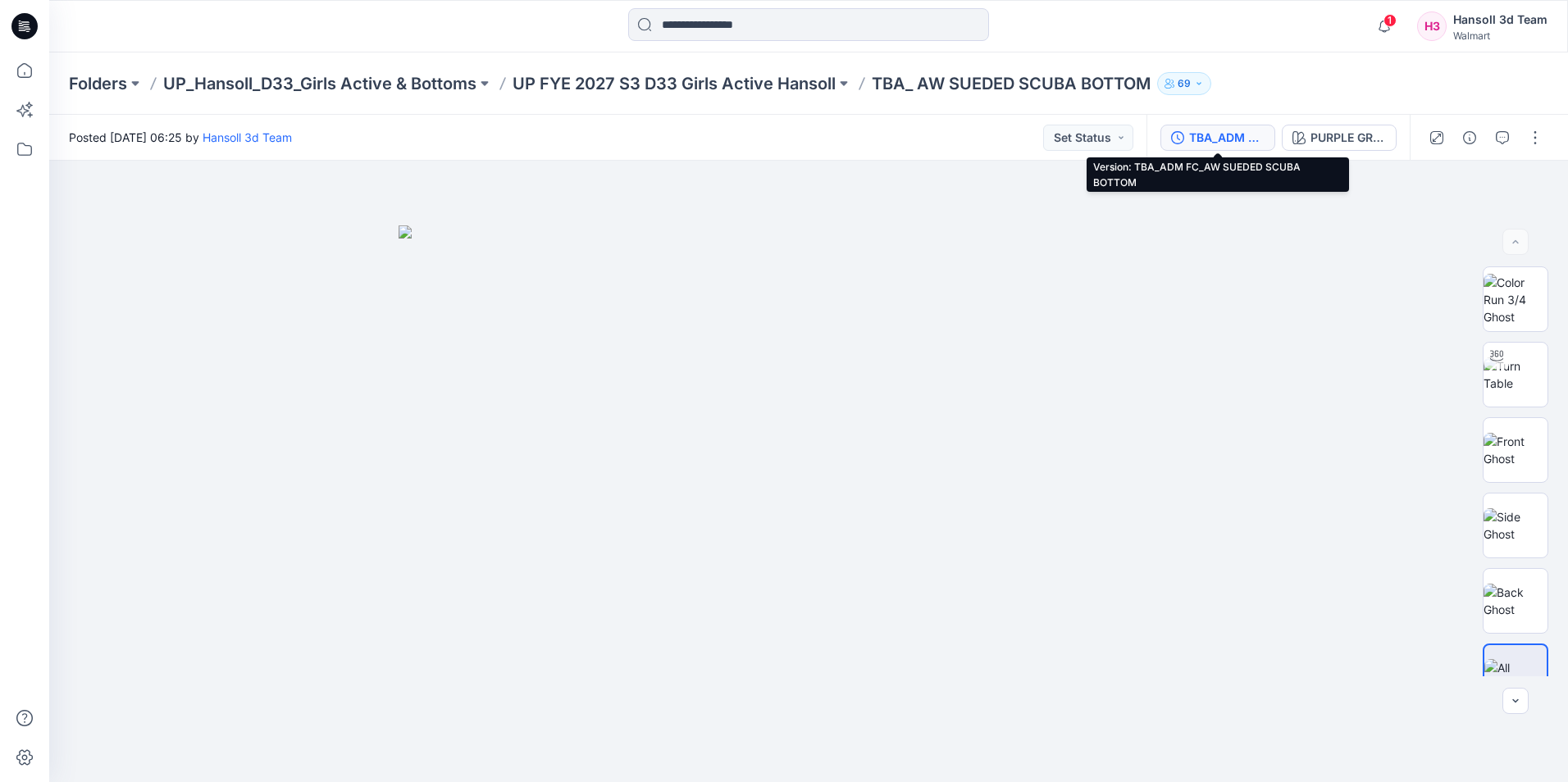
click at [1207, 143] on div "TBA_ADM FC_AW SUEDED SCUBA BOTTOM" at bounding box center [1226, 138] width 75 height 18
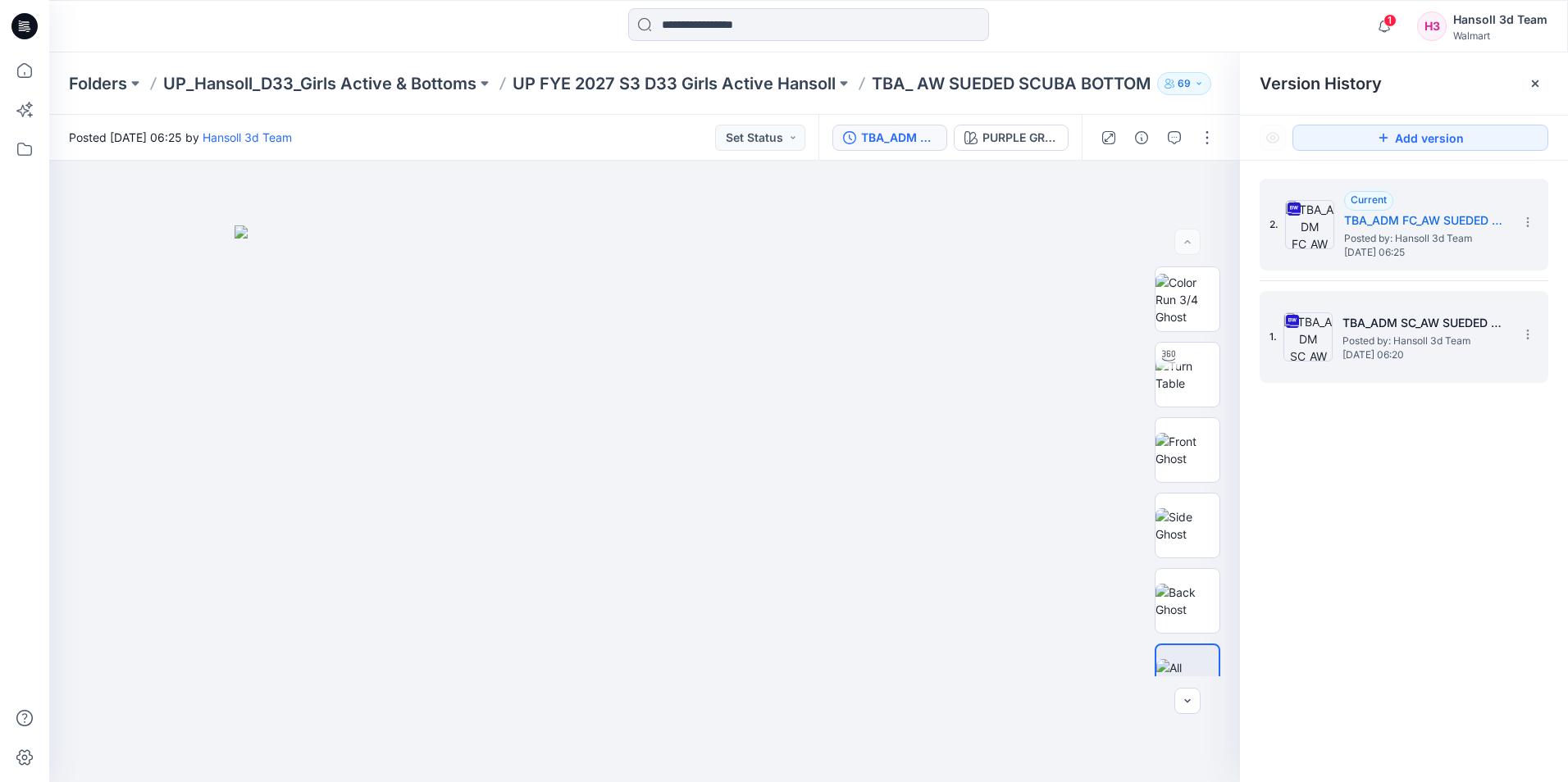
click at [1369, 337] on span "Posted by: Hansoll 3d Team" at bounding box center [1424, 341] width 164 height 17
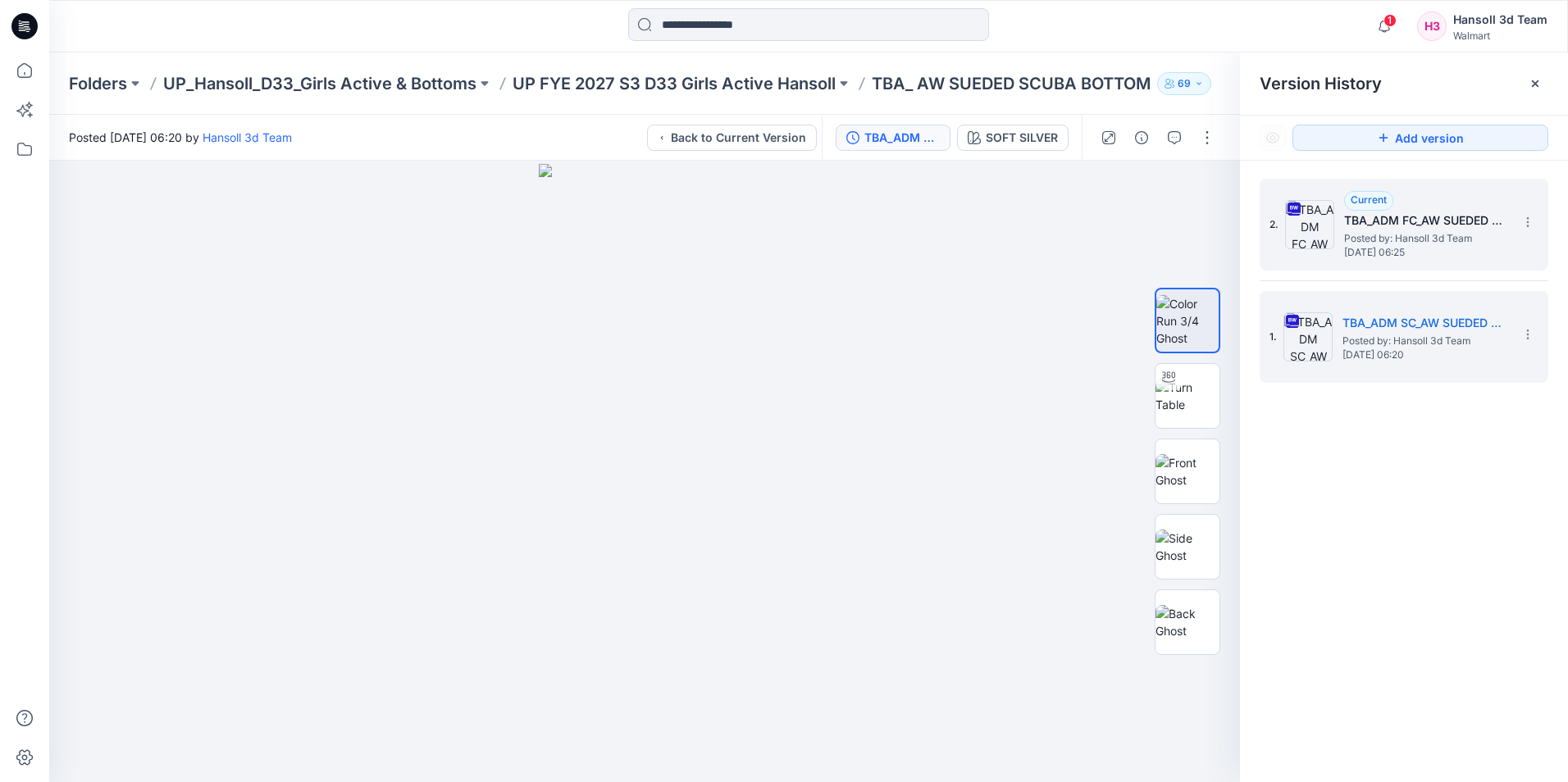
click at [1385, 234] on span "Posted by: Hansoll 3d Team" at bounding box center [1426, 239] width 164 height 17
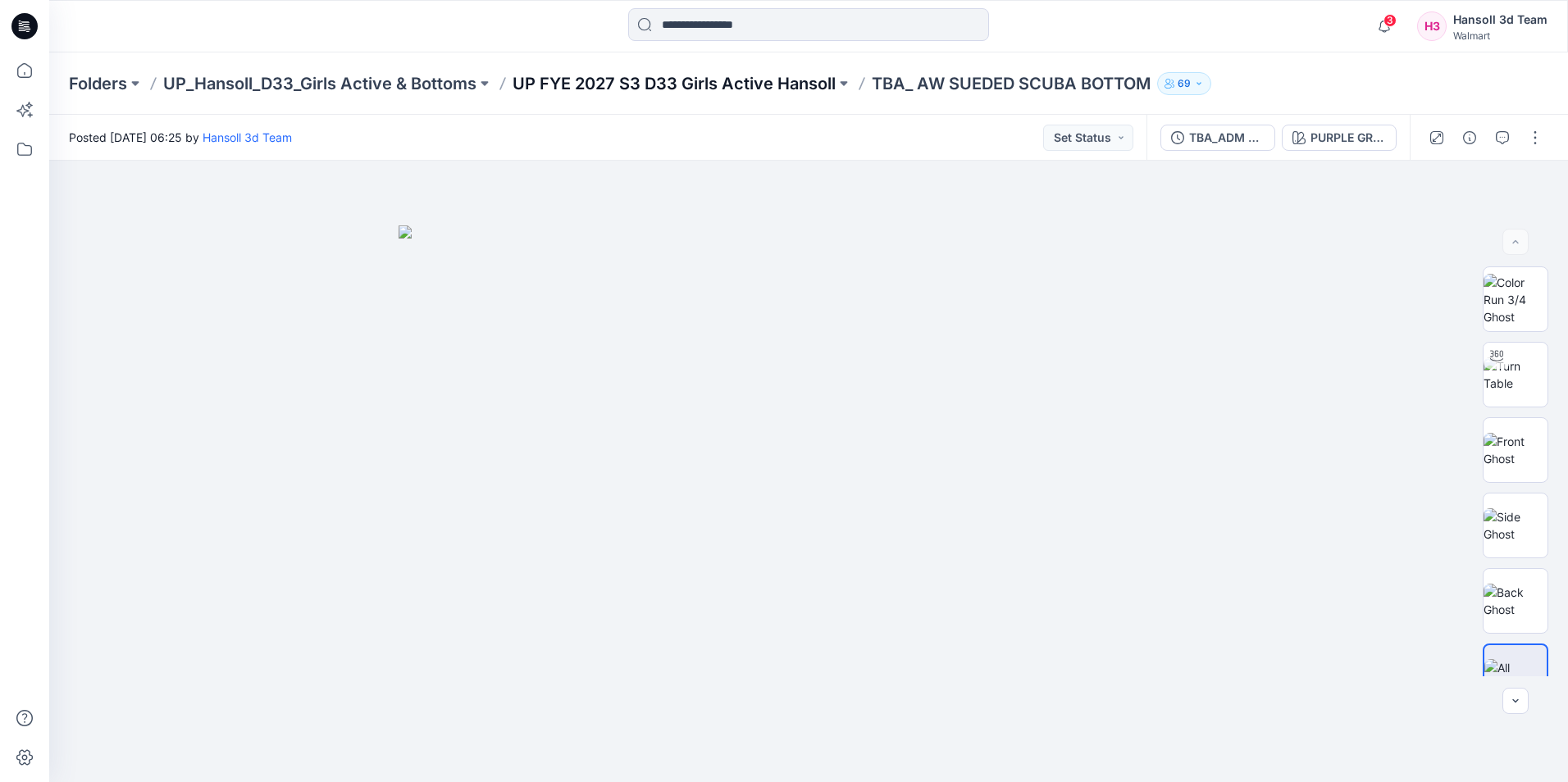
click at [612, 88] on p "UP FYE 2027 S3 D33 Girls Active Hansoll" at bounding box center [674, 83] width 323 height 23
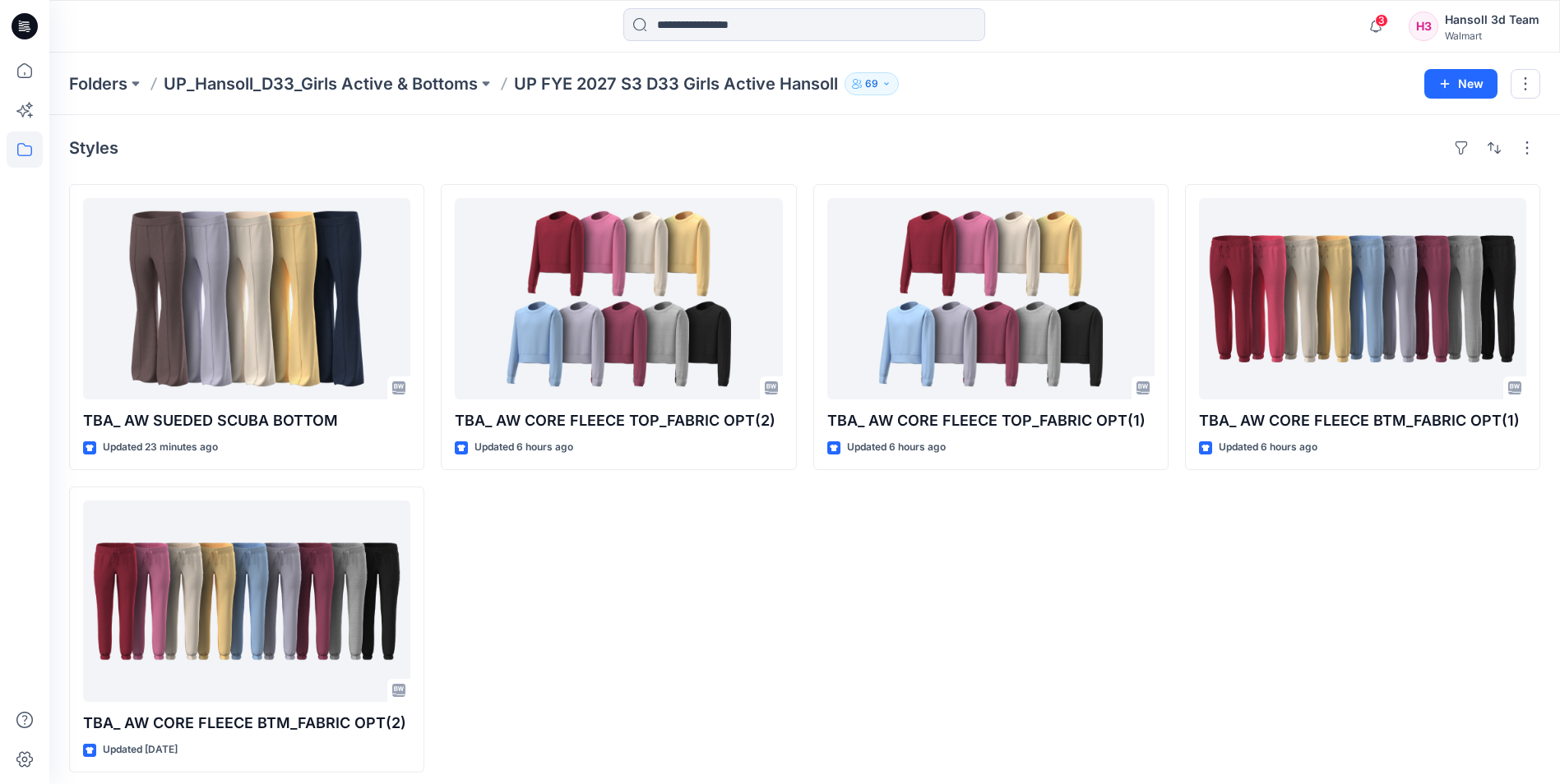
drag, startPoint x: 680, startPoint y: 617, endPoint x: 327, endPoint y: 482, distance: 377.9
click at [680, 616] on div "TBA_ AW CORE FLEECE TOP_FABRIC OPT(2) Updated 6 hours ago" at bounding box center [618, 478] width 355 height 589
